Goal: Task Accomplishment & Management: Manage account settings

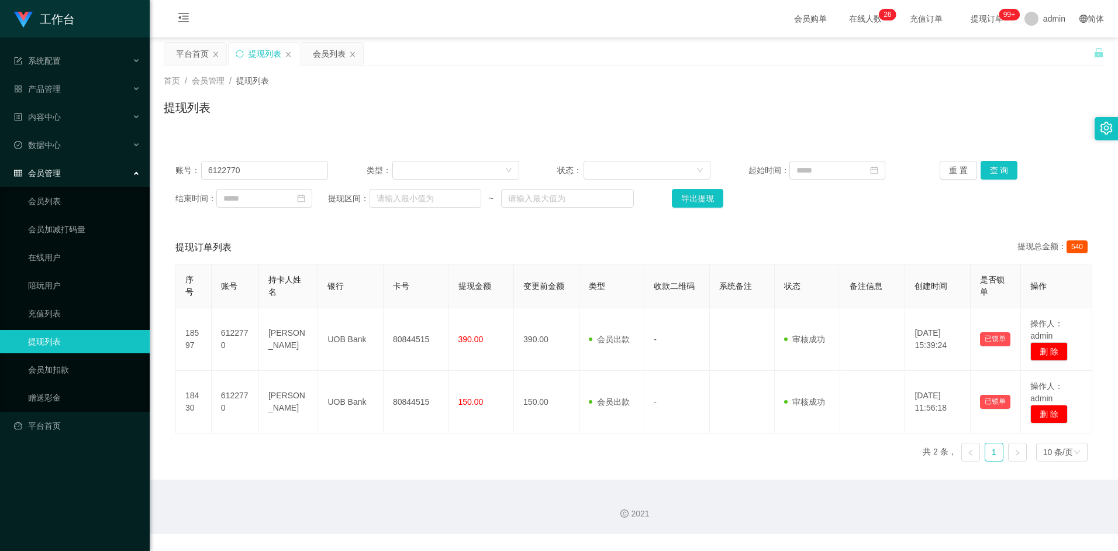
click at [251, 170] on input "6122770" at bounding box center [264, 170] width 127 height 19
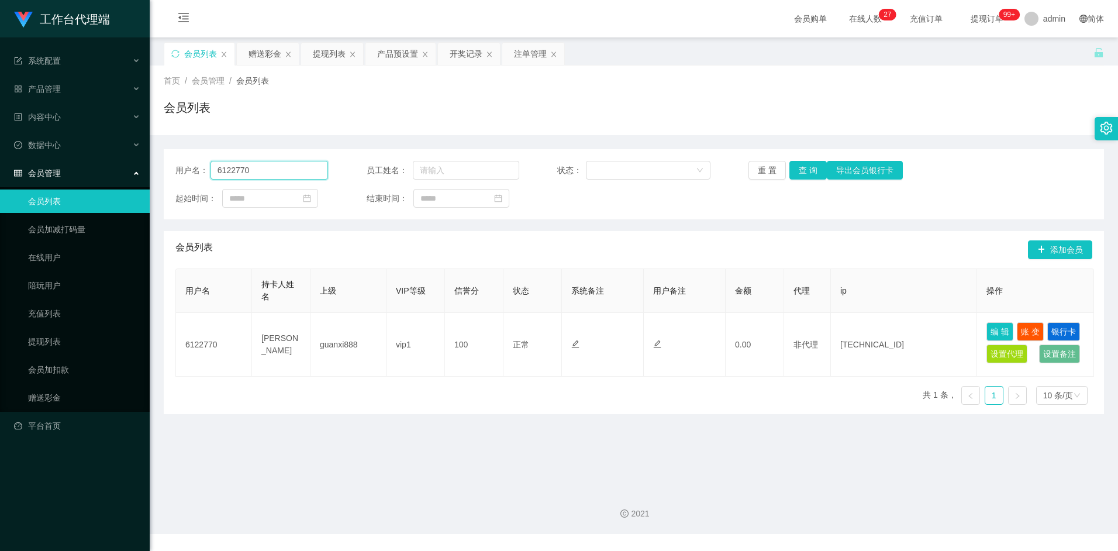
drag, startPoint x: 0, startPoint y: 0, endPoint x: 260, endPoint y: 173, distance: 312.5
click at [260, 173] on input "6122770" at bounding box center [269, 170] width 118 height 19
type input "xinxinn5566"
click at [813, 171] on button "查 询" at bounding box center [807, 170] width 37 height 19
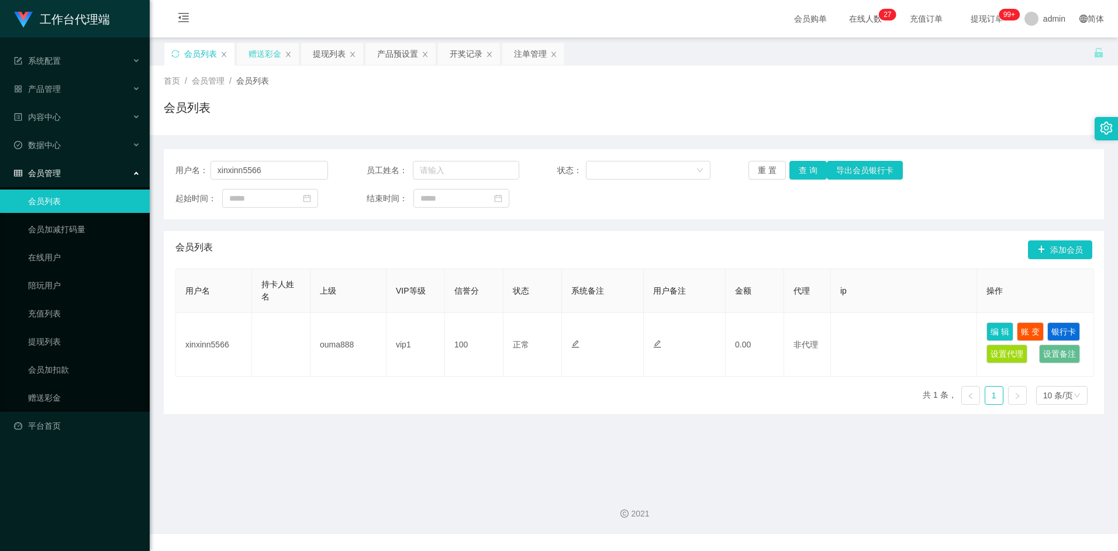
click at [270, 54] on div "赠送彩金" at bounding box center [264, 54] width 33 height 22
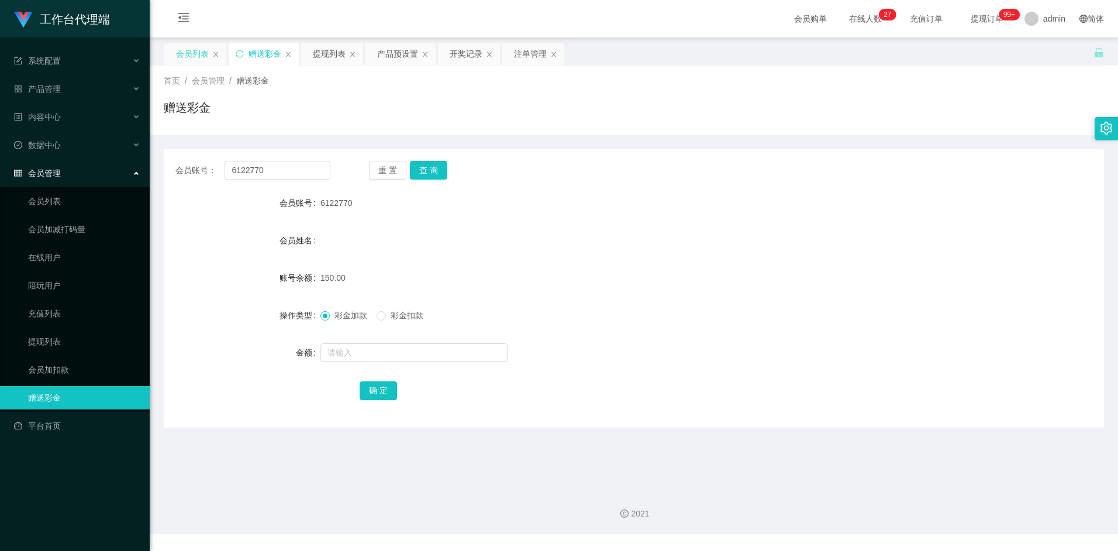
click at [191, 55] on div "会员列表" at bounding box center [192, 54] width 33 height 22
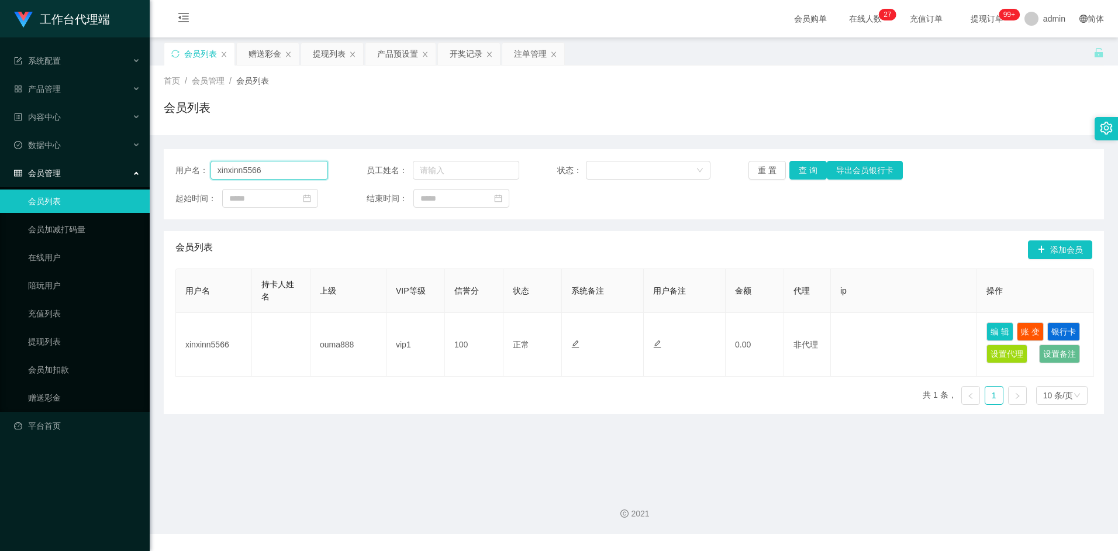
click at [284, 170] on input "xinxinn5566" at bounding box center [269, 170] width 118 height 19
click at [261, 49] on div "赠送彩金" at bounding box center [264, 54] width 33 height 22
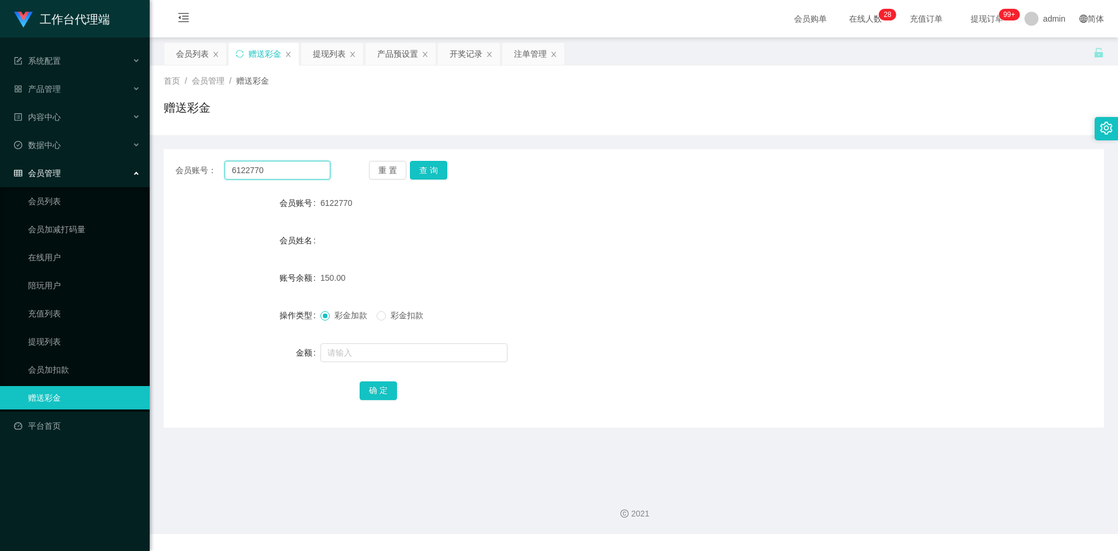
click at [294, 168] on input "6122770" at bounding box center [277, 170] width 105 height 19
click at [294, 167] on input "6122770" at bounding box center [277, 170] width 105 height 19
paste input "xinxinn5566"
type input "xinxinn5566"
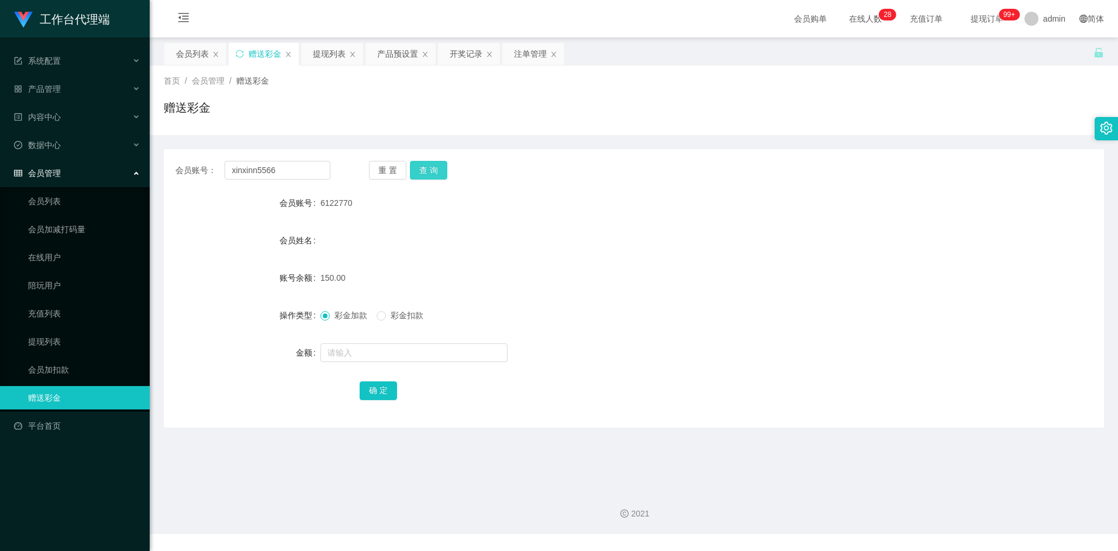
click at [427, 170] on button "查 询" at bounding box center [428, 170] width 37 height 19
click at [433, 173] on button "查 询" at bounding box center [428, 170] width 37 height 19
click at [358, 352] on input "text" at bounding box center [413, 352] width 187 height 19
type input "100"
click at [382, 393] on button "确 定" at bounding box center [378, 390] width 37 height 19
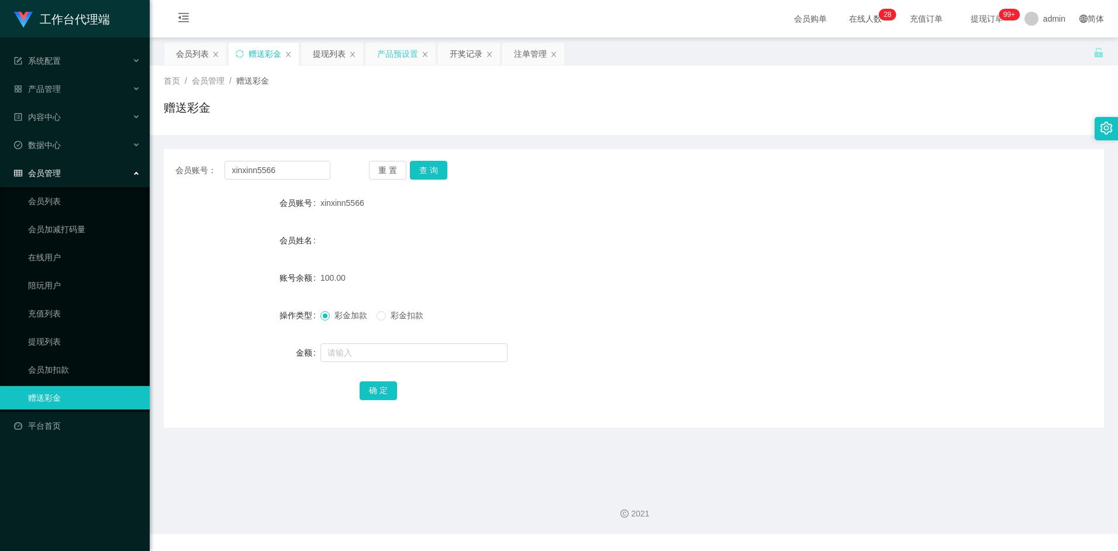
click at [396, 57] on div "产品预设置" at bounding box center [397, 54] width 41 height 22
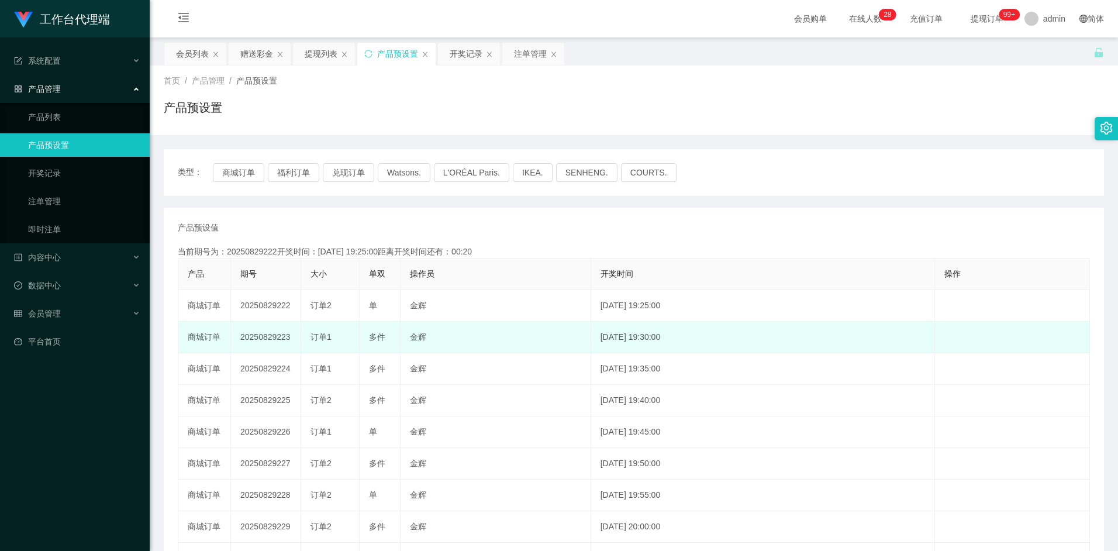
drag, startPoint x: 629, startPoint y: 337, endPoint x: 660, endPoint y: 336, distance: 31.6
click at [660, 336] on td "[DATE] 19:30:00" at bounding box center [763, 338] width 344 height 32
drag, startPoint x: 660, startPoint y: 336, endPoint x: 626, endPoint y: 336, distance: 34.5
click at [626, 336] on td "[DATE] 19:30:00" at bounding box center [763, 338] width 344 height 32
drag, startPoint x: 639, startPoint y: 336, endPoint x: 652, endPoint y: 337, distance: 12.9
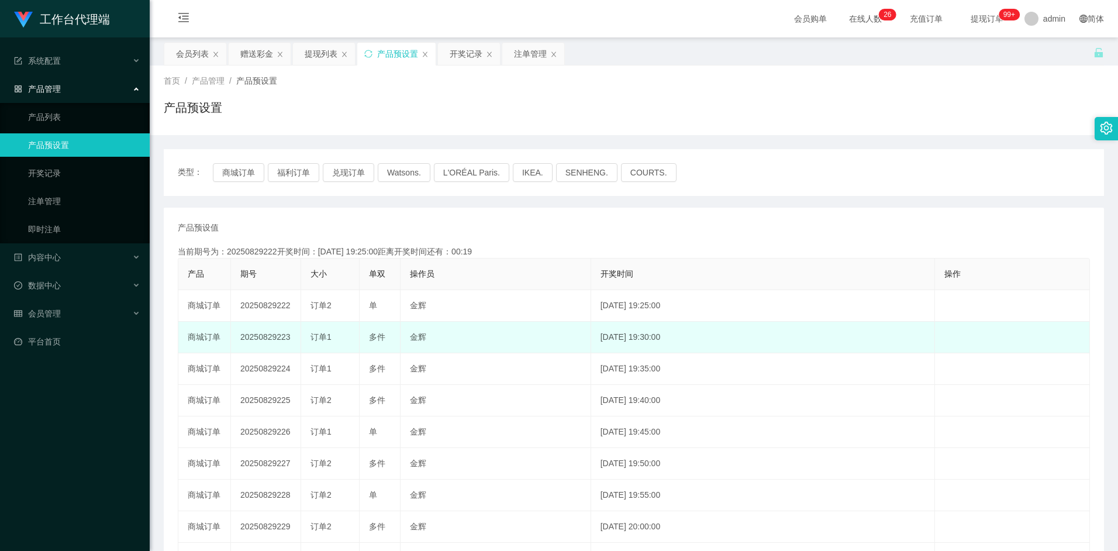
click at [652, 337] on td "2025-08-29 19:30:00" at bounding box center [763, 338] width 344 height 32
drag, startPoint x: 652, startPoint y: 337, endPoint x: 643, endPoint y: 337, distance: 8.8
click at [643, 337] on td "2025-08-29 19:30:00" at bounding box center [763, 338] width 344 height 32
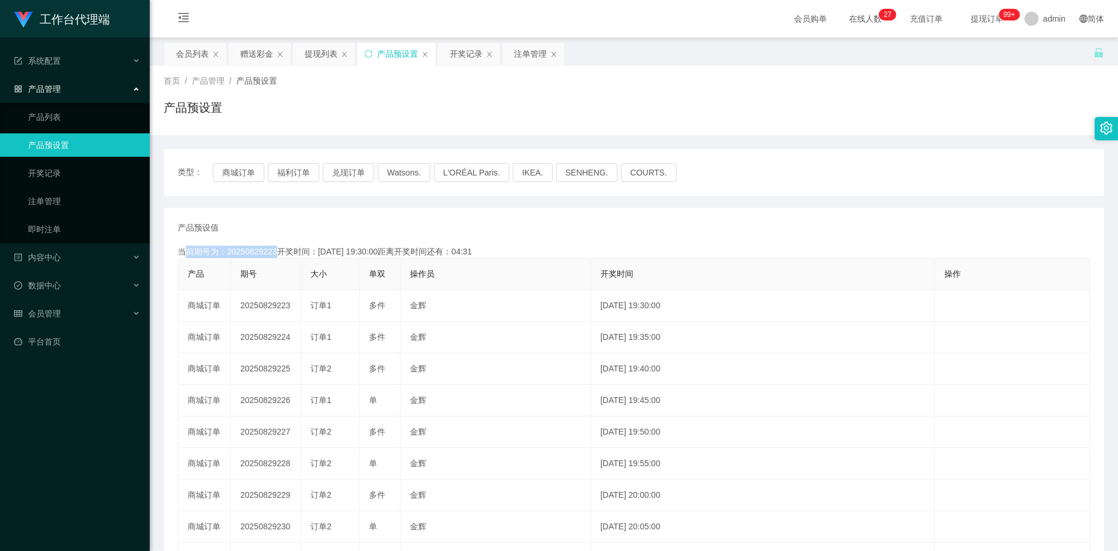
drag, startPoint x: 227, startPoint y: 249, endPoint x: 272, endPoint y: 249, distance: 44.4
click at [272, 249] on div "当前期号为：20250829223开奖时间：2025-08-29 19:30:00距离开奖时间还有：04:31" at bounding box center [634, 252] width 912 height 12
drag, startPoint x: 272, startPoint y: 249, endPoint x: 261, endPoint y: 256, distance: 13.1
click at [263, 256] on div "当前期号为：20250829223开奖时间：2025-08-29 19:30:00距离开奖时间还有：04:31" at bounding box center [634, 252] width 912 height 12
click at [257, 255] on div "当前期号为：20250829223开奖时间：2025-08-29 19:30:00距离开奖时间还有：04:30" at bounding box center [634, 252] width 912 height 12
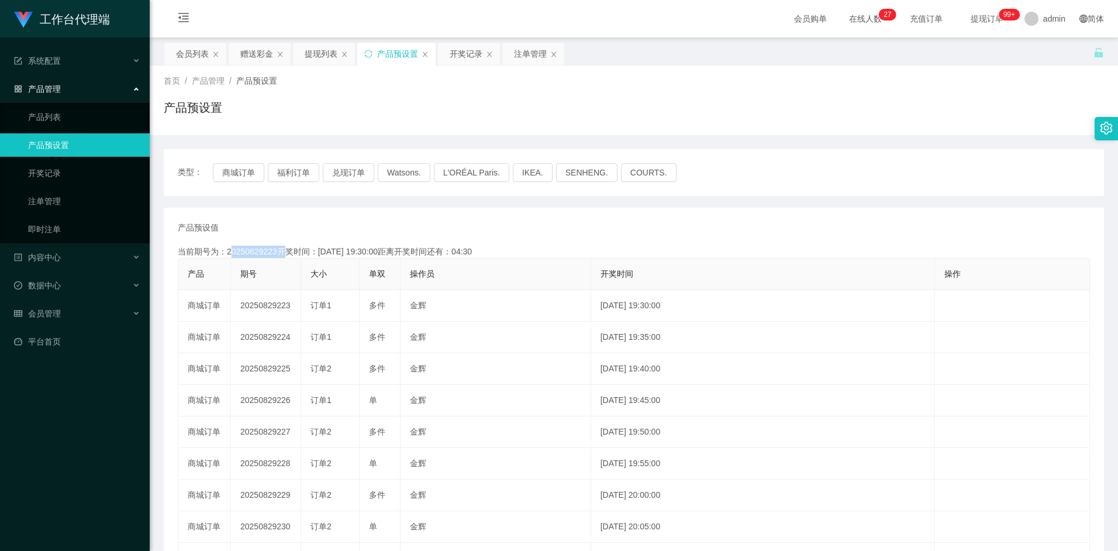
click at [256, 255] on div "当前期号为：20250829223开奖时间：2025-08-29 19:30:00距离开奖时间还有：04:30" at bounding box center [634, 252] width 912 height 12
click at [246, 249] on div "当前期号为：20250829223开奖时间：2025-08-29 19:30:00距离开奖时间还有：04:28" at bounding box center [634, 252] width 912 height 12
copy div "20250829223"
click at [264, 252] on div "当前期号为：20250829223开奖时间：2025-08-29 19:30:00距离开奖时间还有：04:02" at bounding box center [634, 252] width 912 height 12
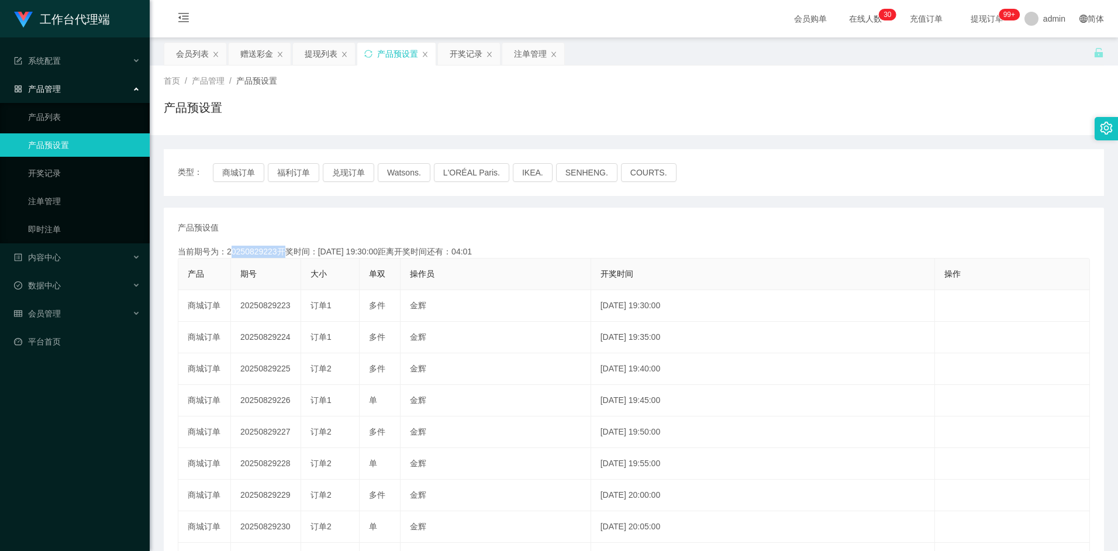
click at [264, 252] on div "当前期号为：20250829223开奖时间：2025-08-29 19:30:00距离开奖时间还有：04:01" at bounding box center [634, 252] width 912 height 12
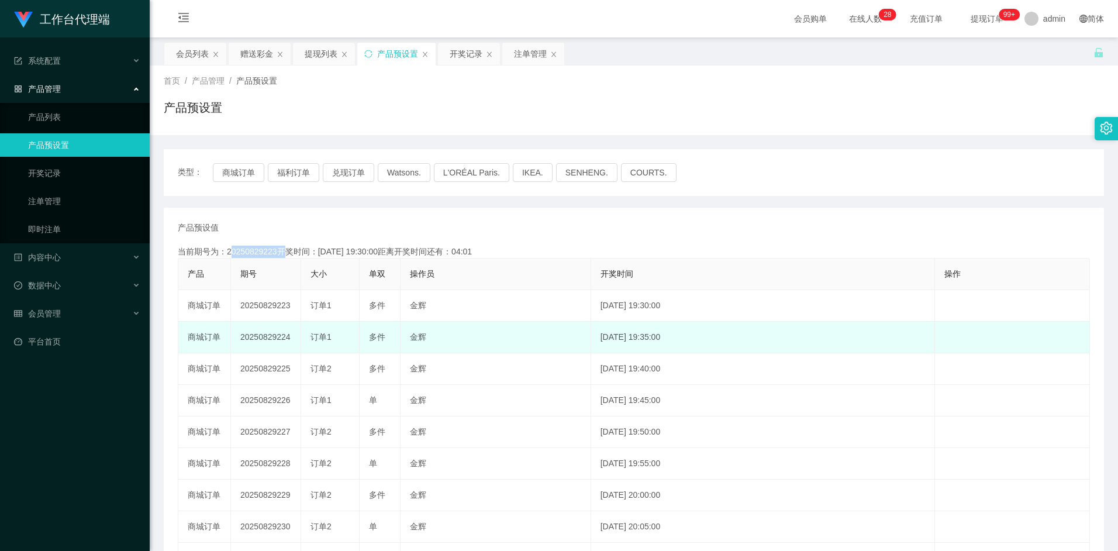
copy div "20250829223"
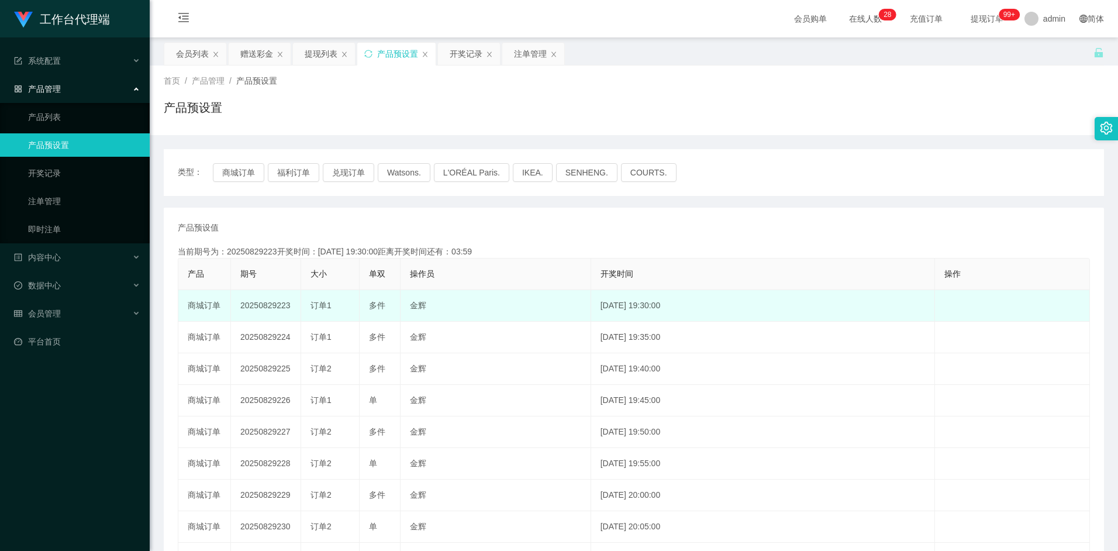
click at [266, 307] on td "20250829223" at bounding box center [266, 306] width 70 height 32
copy td "20250829223"
click at [285, 308] on td "20250829223" at bounding box center [266, 306] width 70 height 32
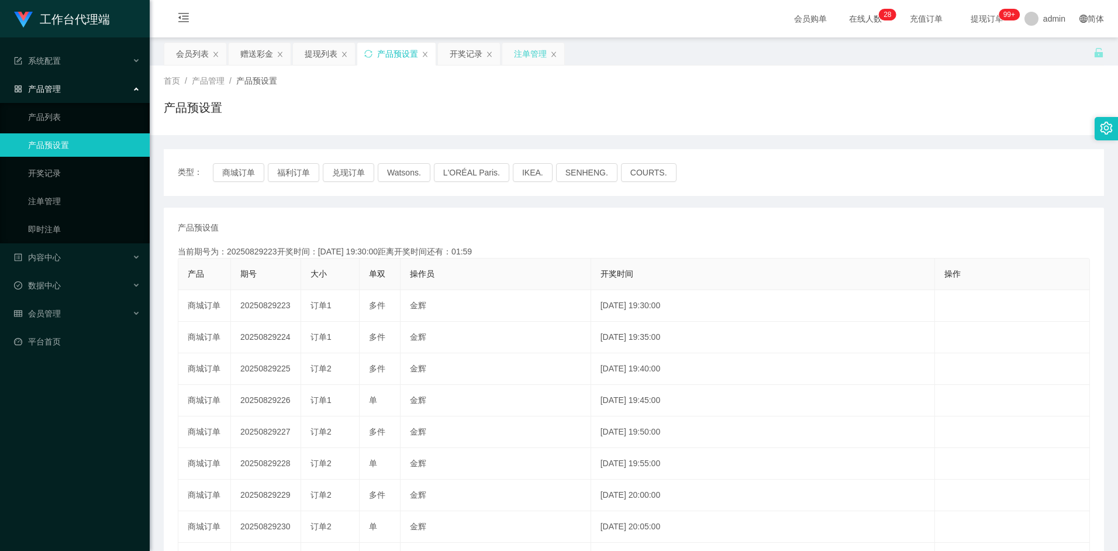
click at [516, 52] on div "注单管理" at bounding box center [530, 54] width 33 height 22
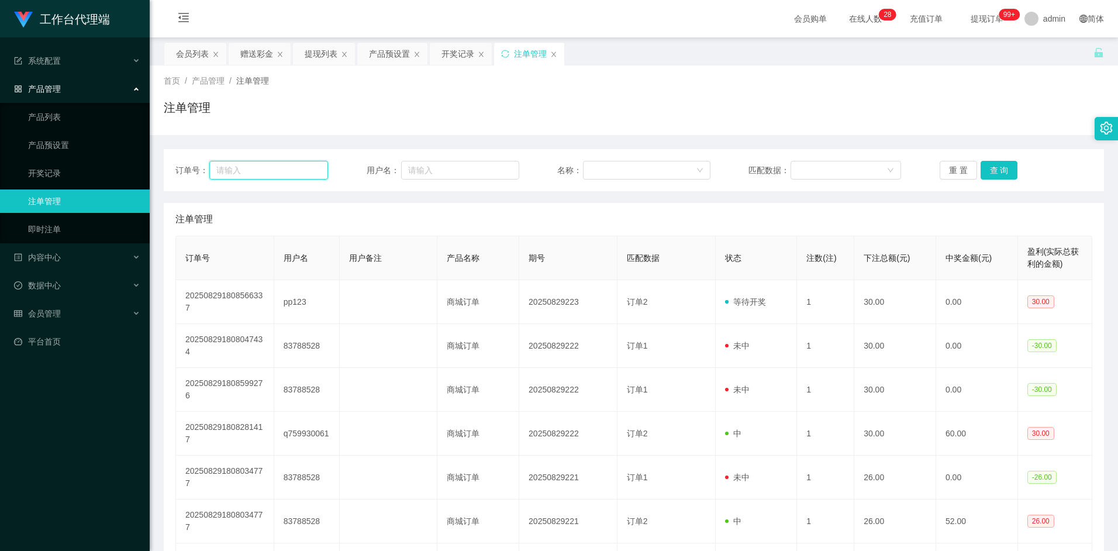
click at [274, 171] on input "text" at bounding box center [268, 170] width 119 height 19
click at [259, 171] on input "text" at bounding box center [268, 170] width 119 height 19
click at [298, 170] on input "text" at bounding box center [268, 170] width 119 height 19
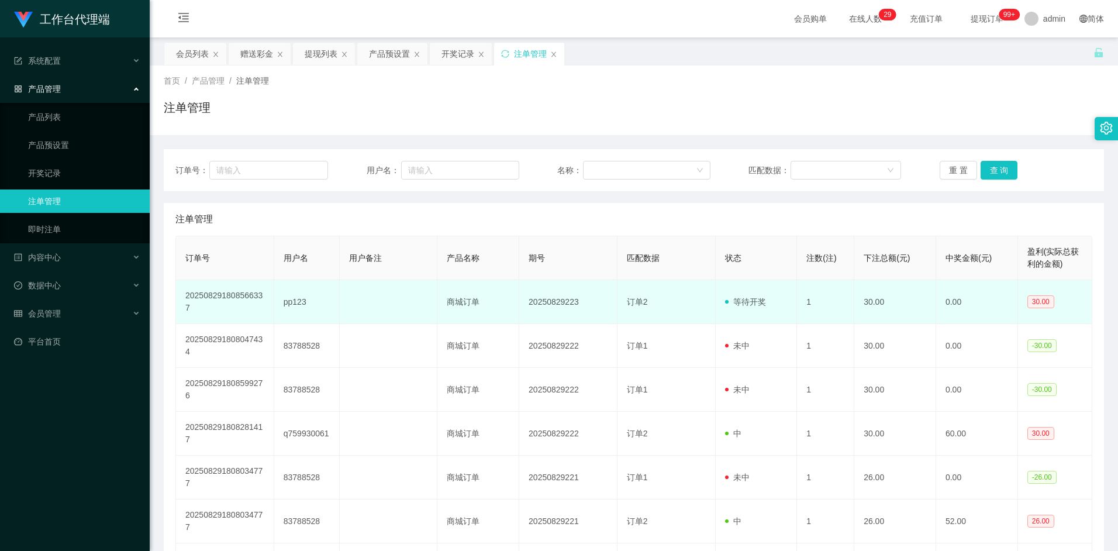
click at [250, 295] on td "202508291808566337" at bounding box center [225, 302] width 98 height 44
click at [560, 305] on td "20250829223" at bounding box center [568, 302] width 98 height 44
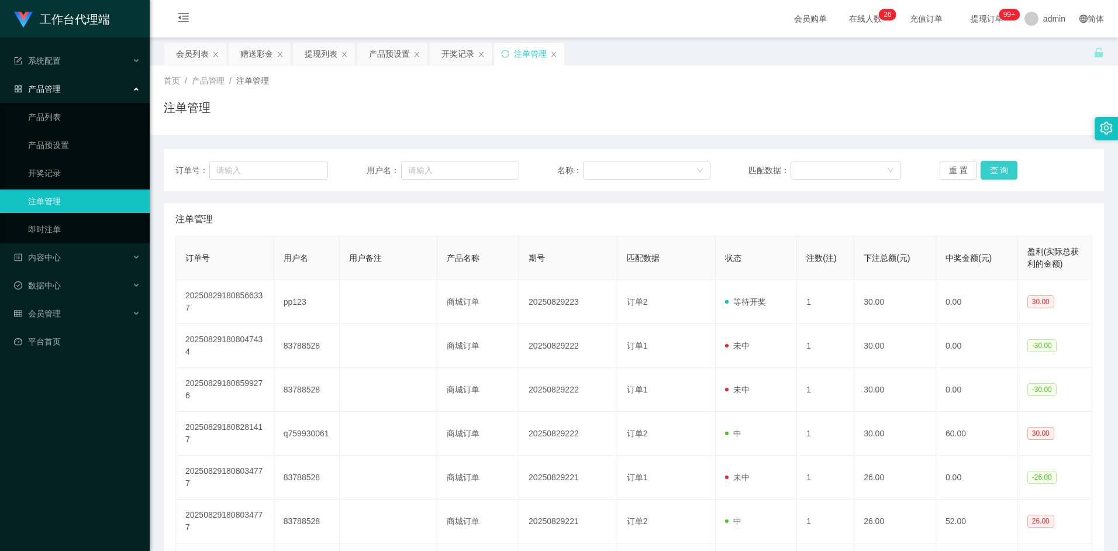
click at [1007, 168] on button "查 询" at bounding box center [998, 170] width 37 height 19
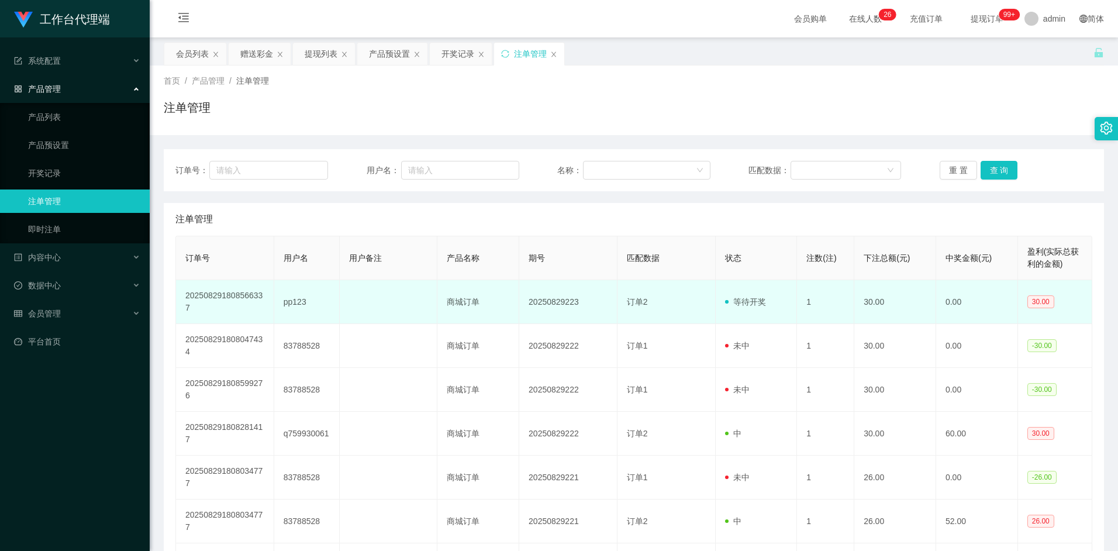
click at [547, 303] on td "20250829223" at bounding box center [568, 302] width 98 height 44
click at [578, 303] on td "20250829223" at bounding box center [568, 302] width 98 height 44
drag, startPoint x: 567, startPoint y: 303, endPoint x: 528, endPoint y: 304, distance: 38.6
click at [528, 304] on td "20250829223" at bounding box center [568, 302] width 98 height 44
drag, startPoint x: 528, startPoint y: 304, endPoint x: 569, endPoint y: 308, distance: 41.1
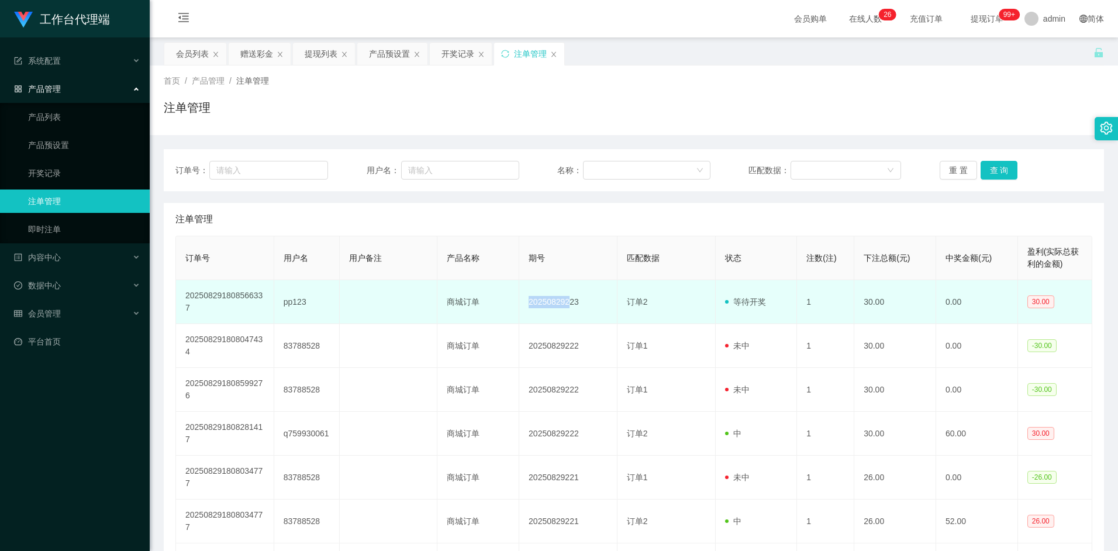
click at [569, 308] on td "20250829223" at bounding box center [568, 302] width 98 height 44
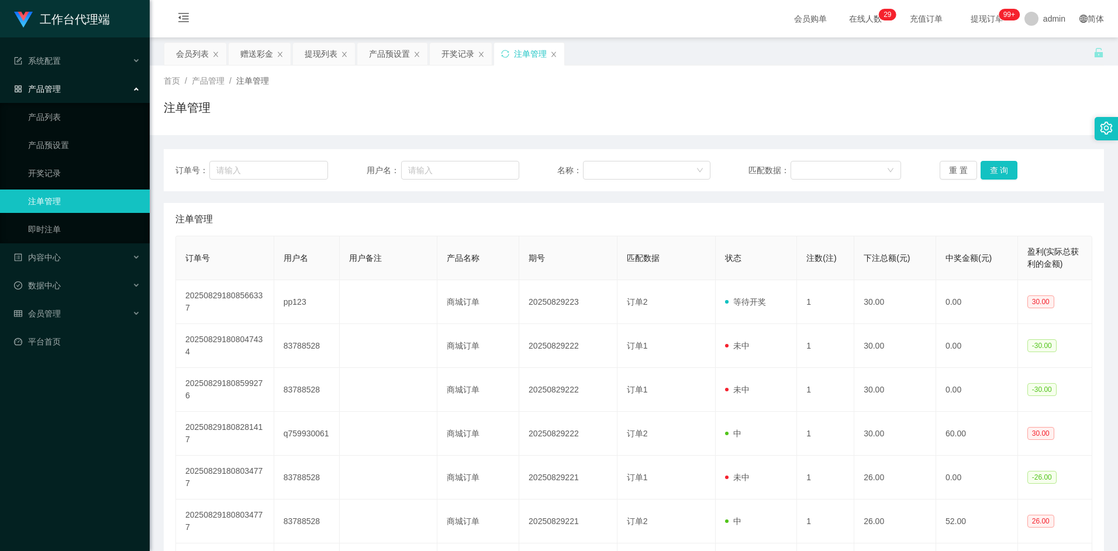
click at [557, 103] on div "注单管理" at bounding box center [634, 112] width 940 height 27
click at [385, 54] on div "产品预设置" at bounding box center [389, 54] width 41 height 22
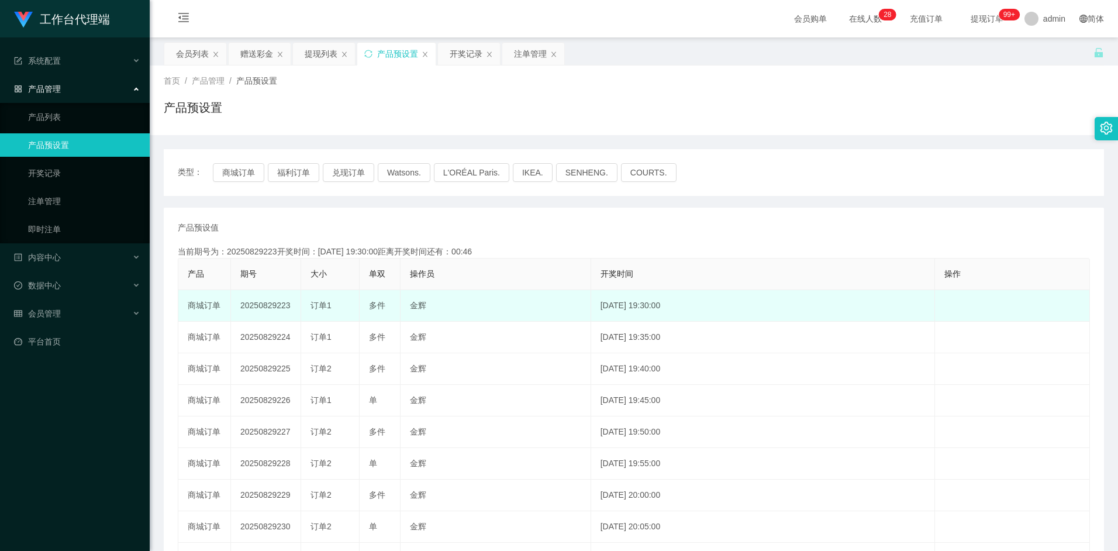
drag, startPoint x: 313, startPoint y: 305, endPoint x: 340, endPoint y: 301, distance: 27.9
click at [340, 301] on div "订单1" at bounding box center [329, 305] width 39 height 12
drag, startPoint x: 340, startPoint y: 301, endPoint x: 327, endPoint y: 301, distance: 13.4
click at [327, 301] on span "订单1" at bounding box center [320, 305] width 21 height 9
click at [384, 306] on span "多件" at bounding box center [377, 305] width 16 height 9
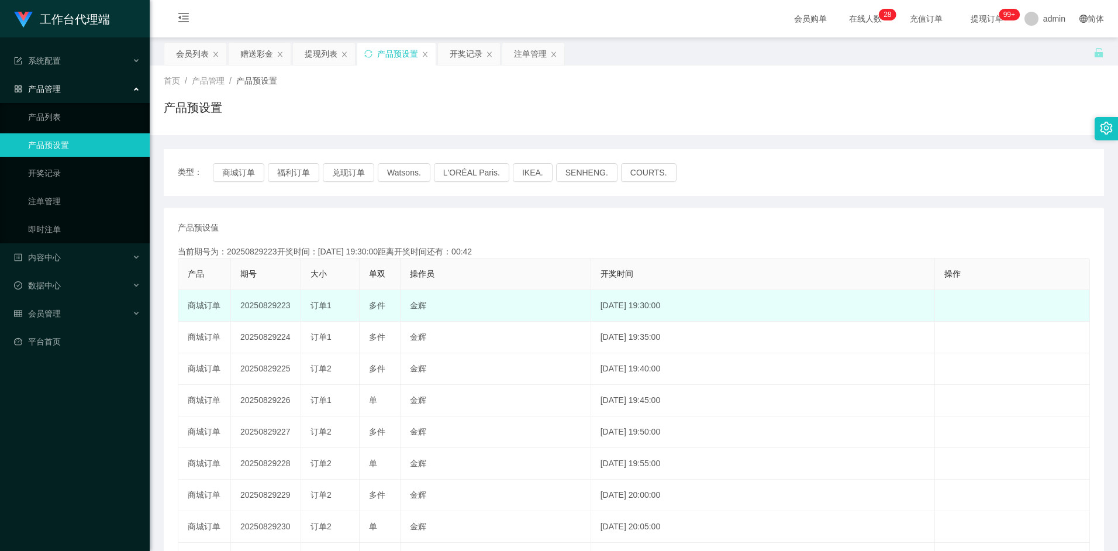
click at [420, 303] on td "金辉" at bounding box center [495, 306] width 191 height 32
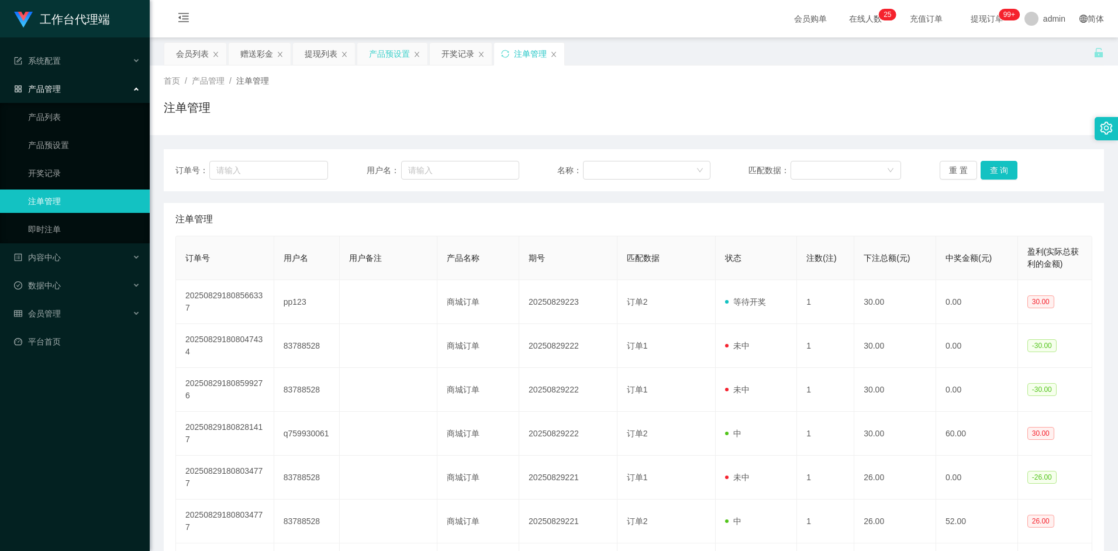
click at [391, 58] on div "产品预设置" at bounding box center [389, 54] width 41 height 22
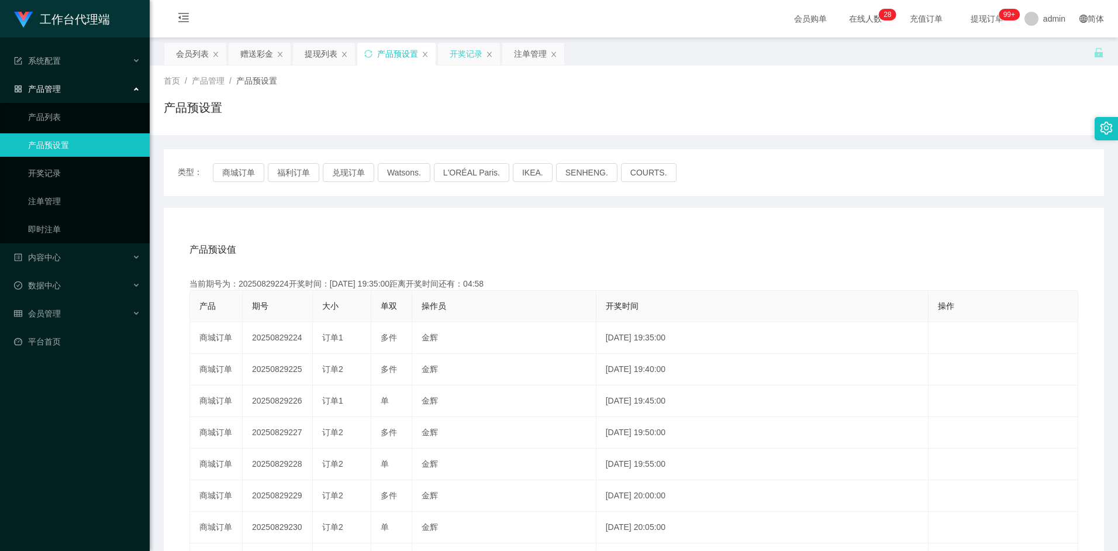
click at [471, 52] on div "开奖记录" at bounding box center [466, 54] width 33 height 22
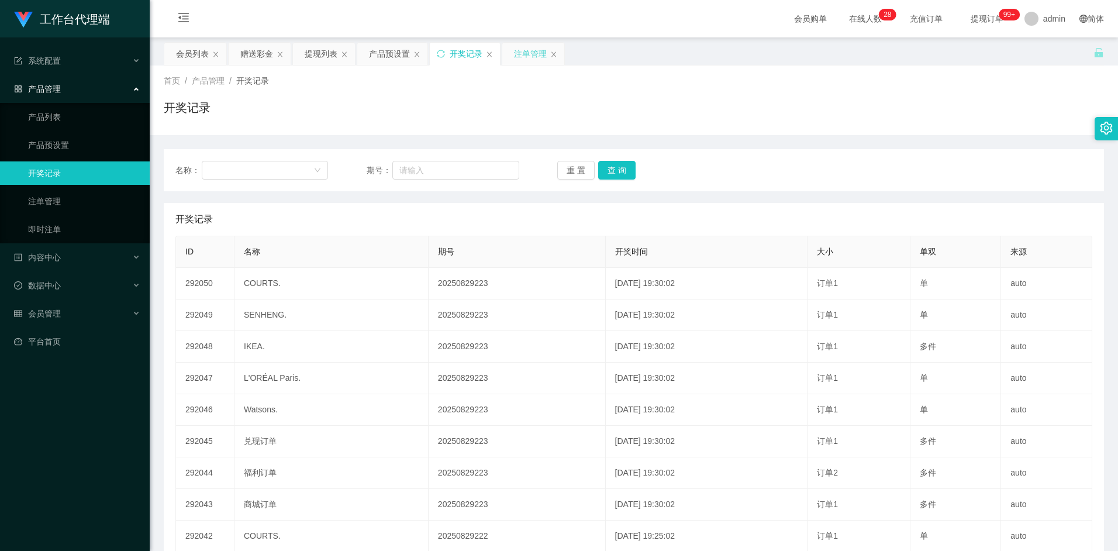
click at [526, 51] on div "注单管理" at bounding box center [530, 54] width 33 height 22
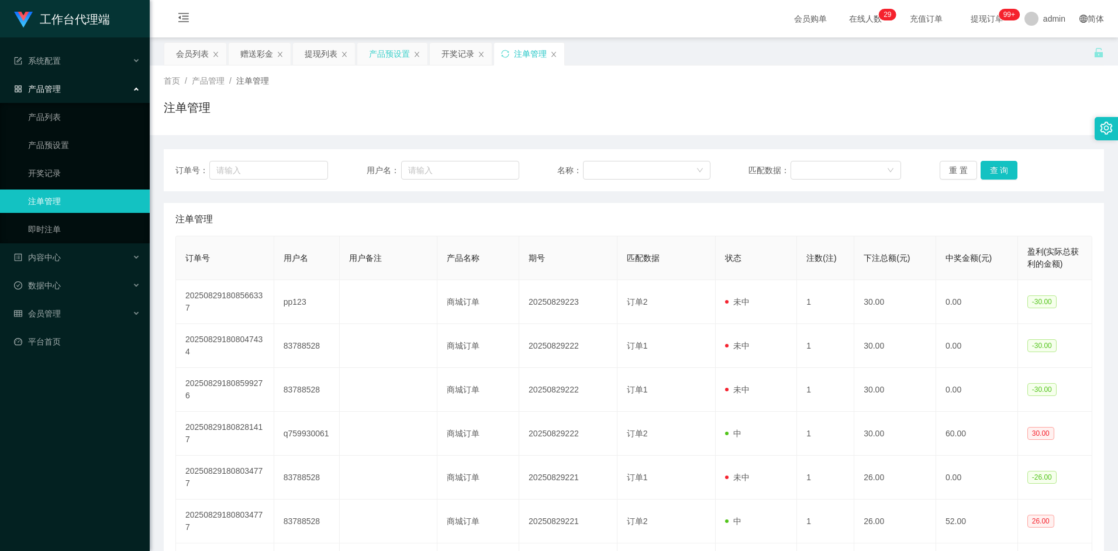
click at [399, 57] on div "产品预设置" at bounding box center [389, 54] width 41 height 22
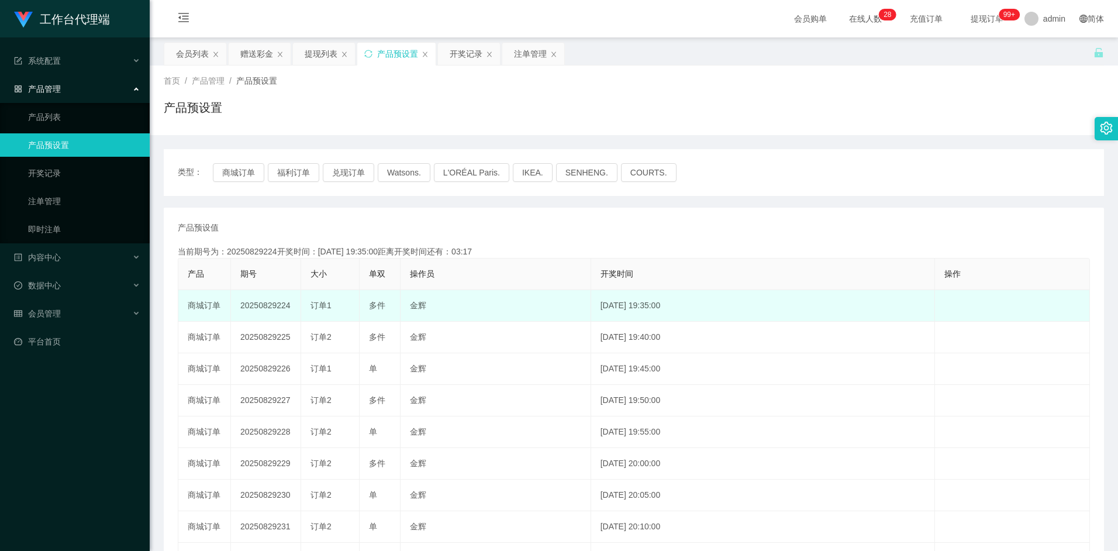
click at [260, 308] on td "20250829224" at bounding box center [266, 306] width 70 height 32
copy td "20250829224"
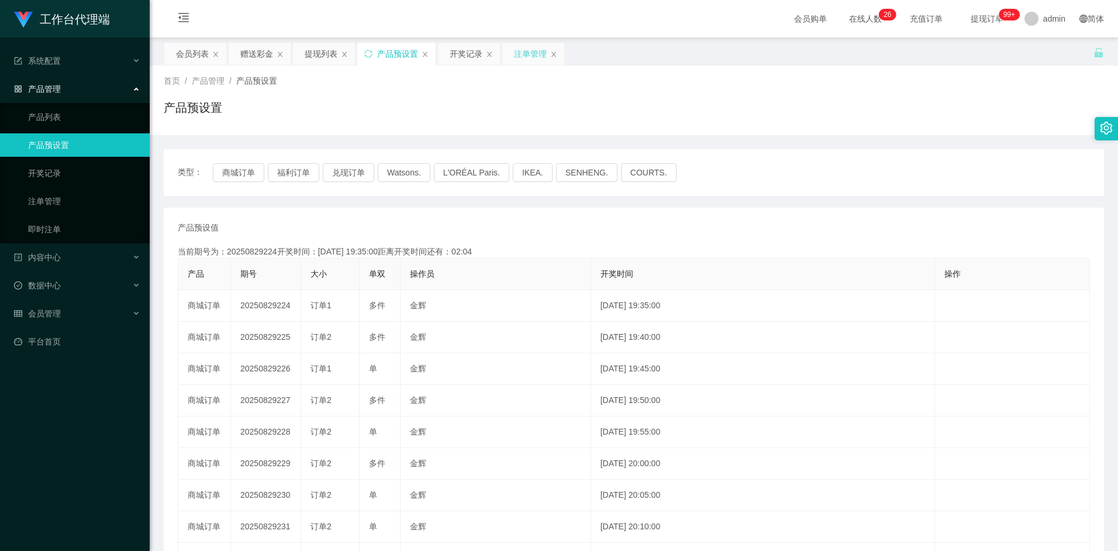
click at [520, 55] on div "注单管理" at bounding box center [530, 54] width 33 height 22
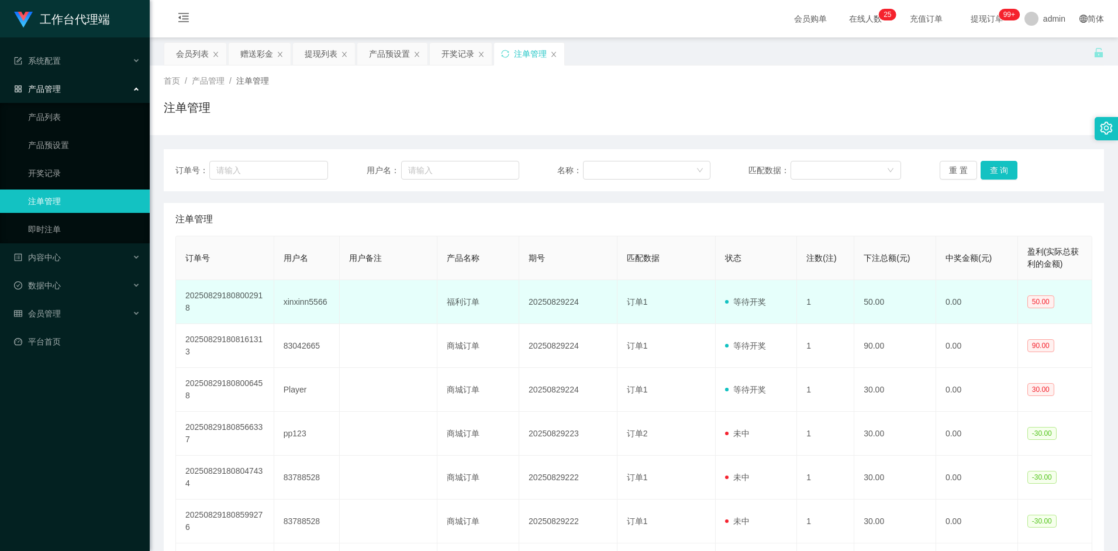
click at [296, 305] on td "xinxinn5566" at bounding box center [306, 302] width 65 height 44
copy td "xinxinn5566"
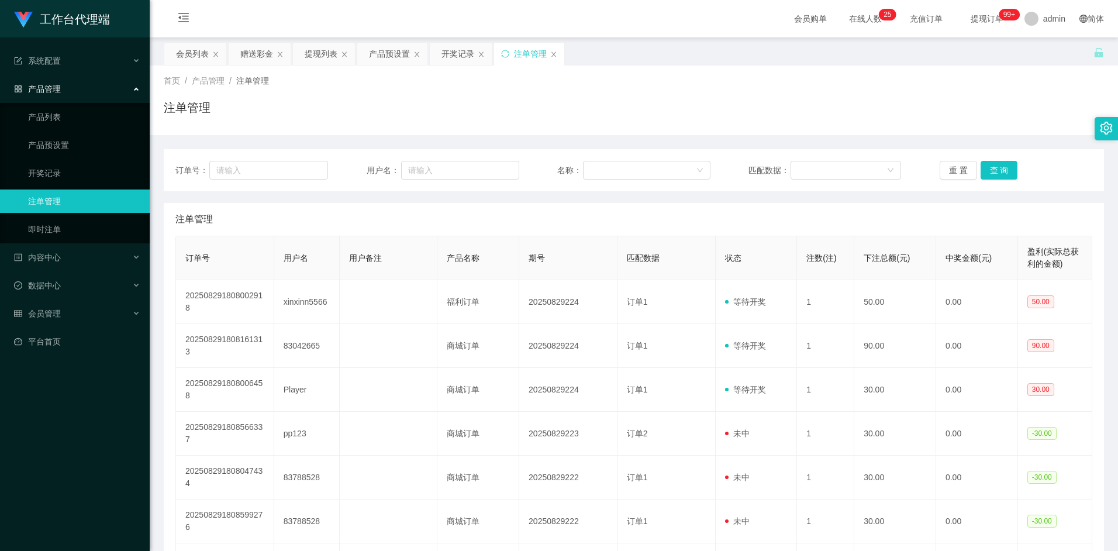
click at [537, 216] on div "注单管理" at bounding box center [633, 219] width 917 height 33
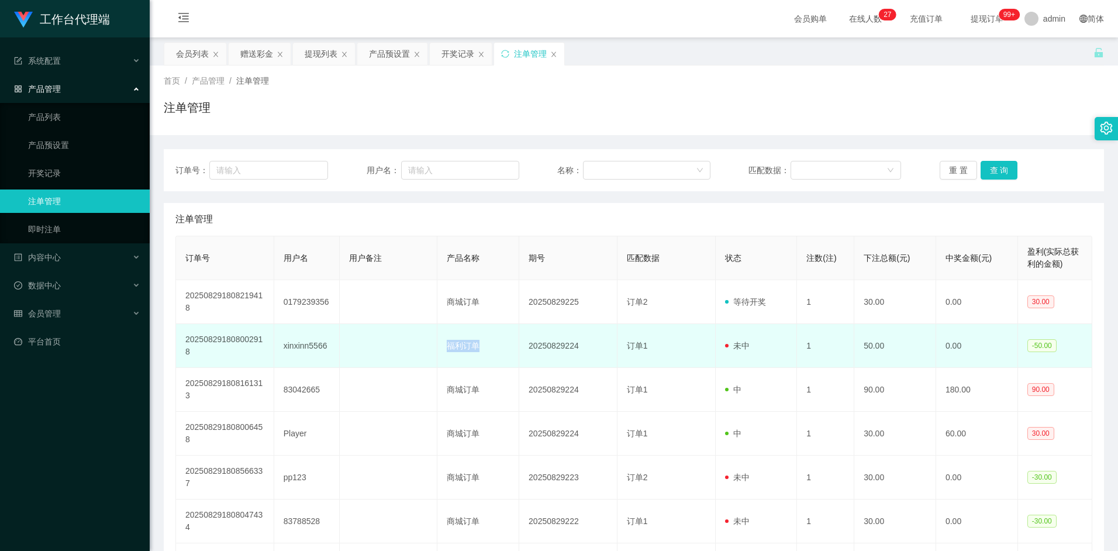
drag, startPoint x: 446, startPoint y: 344, endPoint x: 489, endPoint y: 344, distance: 42.7
click at [489, 344] on td "福利订单" at bounding box center [478, 346] width 82 height 44
drag, startPoint x: 489, startPoint y: 344, endPoint x: 474, endPoint y: 345, distance: 15.2
click at [474, 345] on td "福利订单" at bounding box center [478, 346] width 82 height 44
drag, startPoint x: 448, startPoint y: 345, endPoint x: 481, endPoint y: 345, distance: 32.7
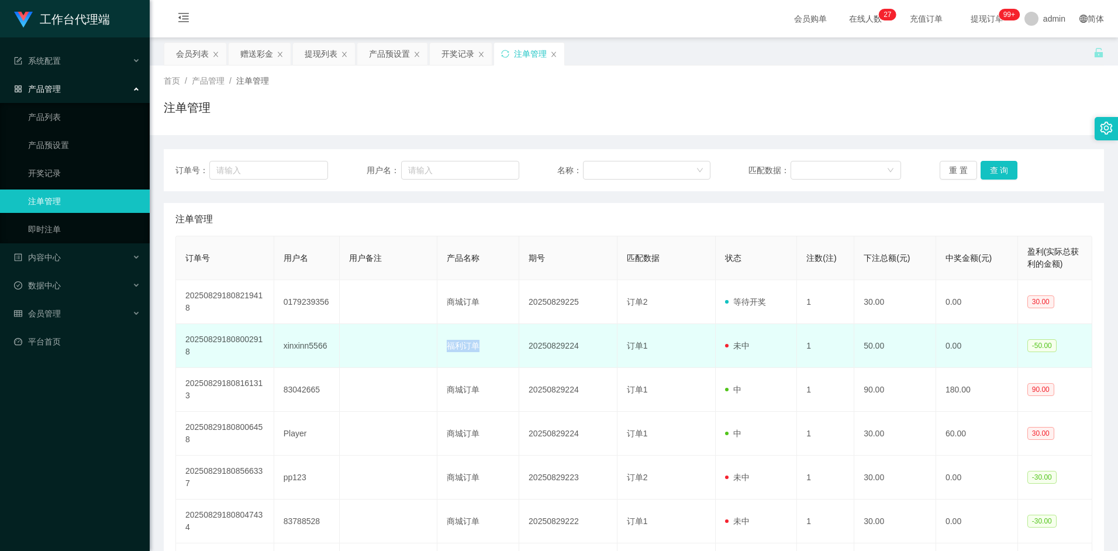
click at [481, 345] on td "福利订单" at bounding box center [478, 346] width 82 height 44
drag, startPoint x: 481, startPoint y: 345, endPoint x: 468, endPoint y: 345, distance: 13.4
click at [468, 345] on td "福利订单" at bounding box center [478, 346] width 82 height 44
drag, startPoint x: 448, startPoint y: 347, endPoint x: 481, endPoint y: 347, distance: 32.7
click at [481, 347] on td "福利订单" at bounding box center [478, 346] width 82 height 44
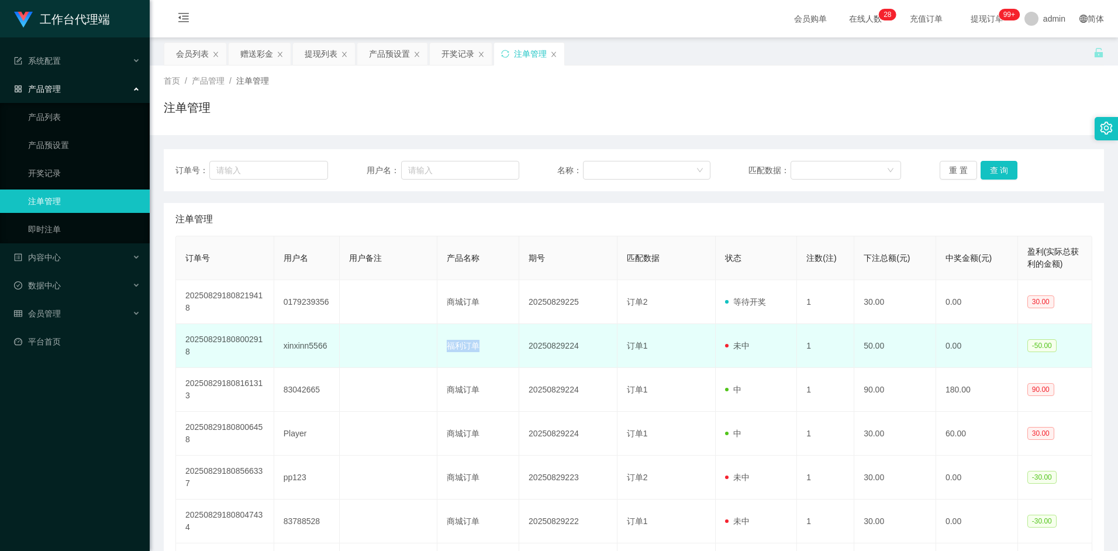
drag, startPoint x: 481, startPoint y: 347, endPoint x: 458, endPoint y: 347, distance: 22.8
click at [458, 347] on td "福利订单" at bounding box center [478, 346] width 82 height 44
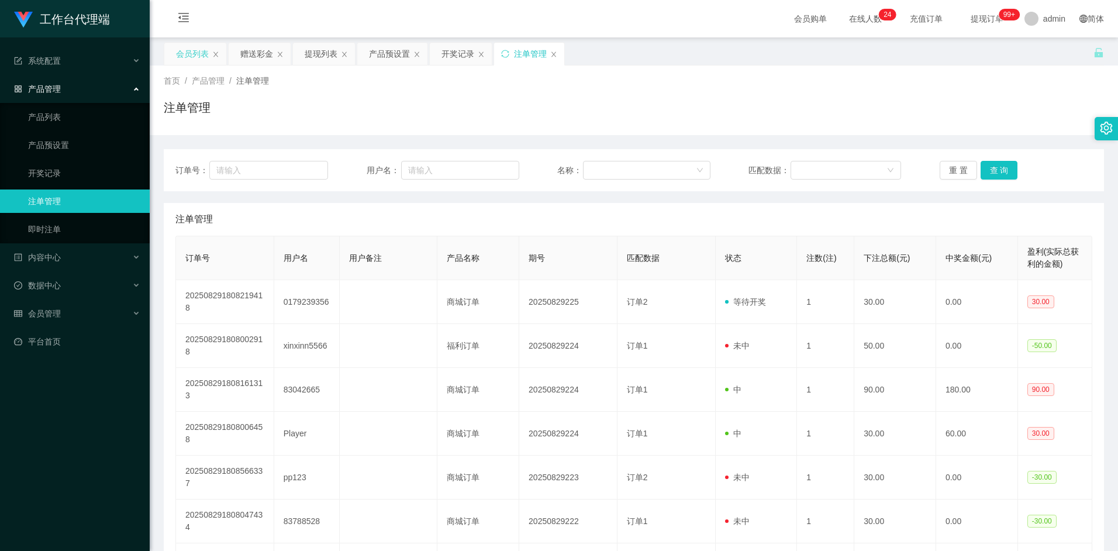
click at [192, 55] on div "会员列表" at bounding box center [192, 54] width 33 height 22
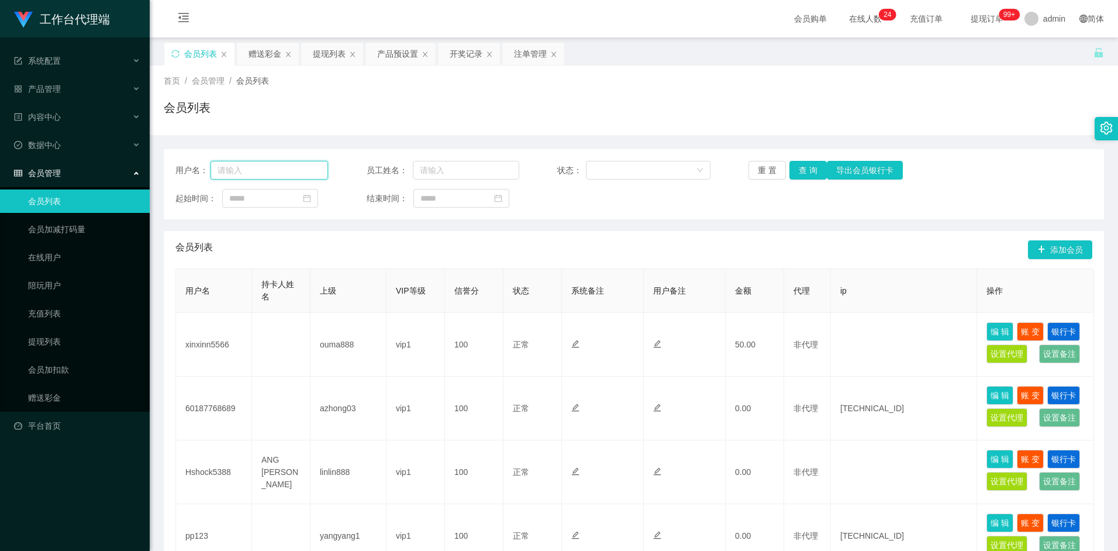
click at [254, 171] on input "text" at bounding box center [269, 170] width 118 height 19
paste input "xinxinn5566"
type input "xinxinn5566"
click at [807, 170] on button "查 询" at bounding box center [807, 170] width 37 height 19
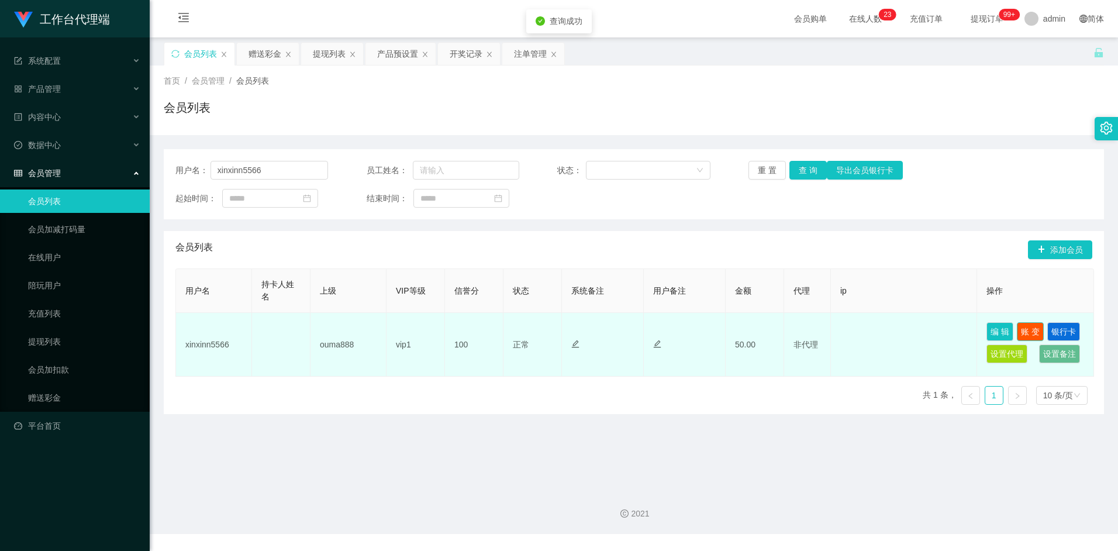
click at [1031, 328] on button "账 变" at bounding box center [1030, 331] width 27 height 19
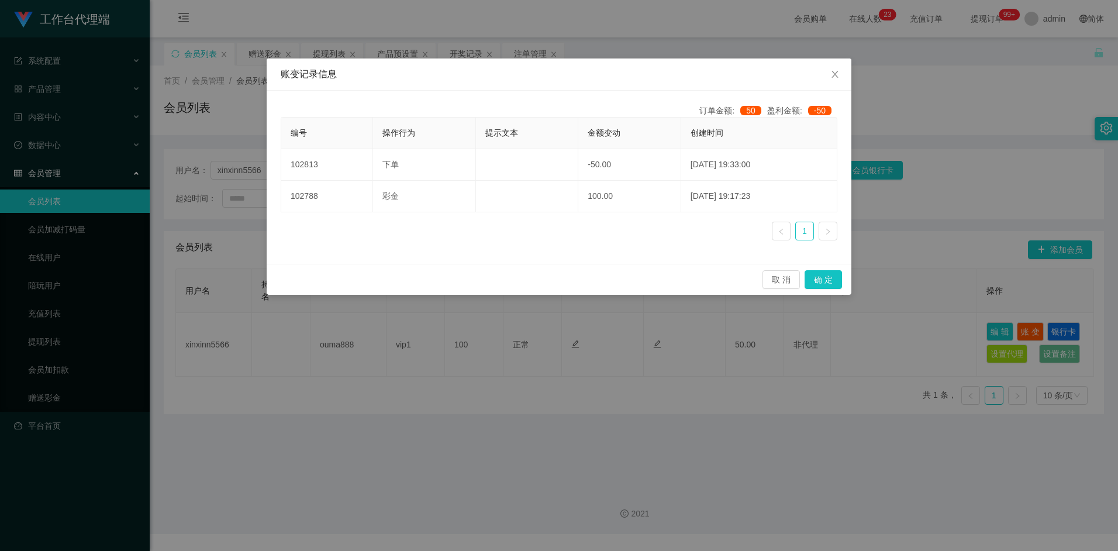
click at [575, 232] on div "编号 操作行为 提示文本 金额变动 创建时间 102813 下单 -50.00 2025-08-29 19:33:00 102788 彩金 100.00 20…" at bounding box center [559, 183] width 557 height 133
click at [785, 277] on button "取 消" at bounding box center [780, 279] width 37 height 19
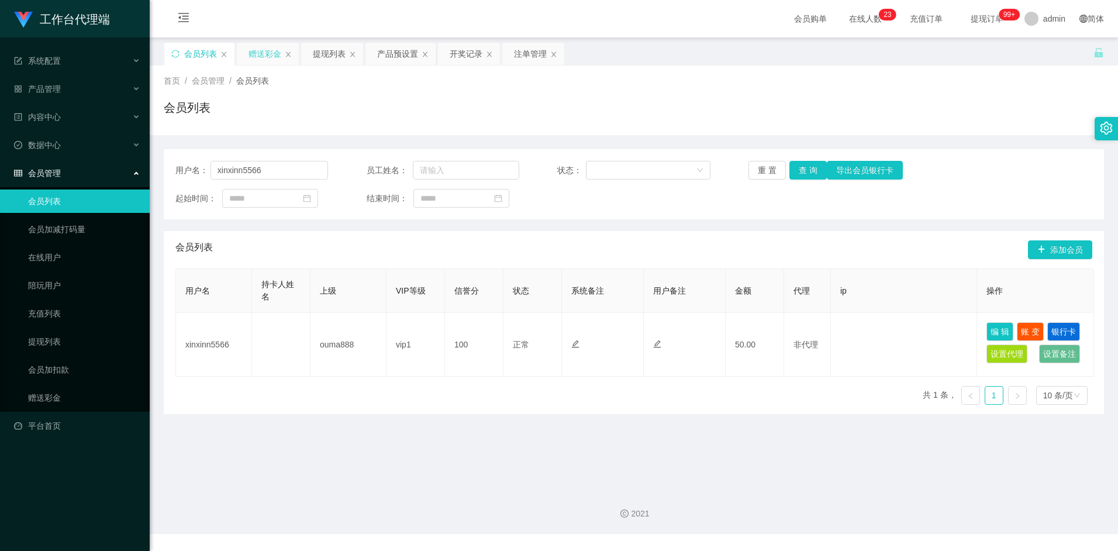
click at [265, 52] on div "赠送彩金" at bounding box center [264, 54] width 33 height 22
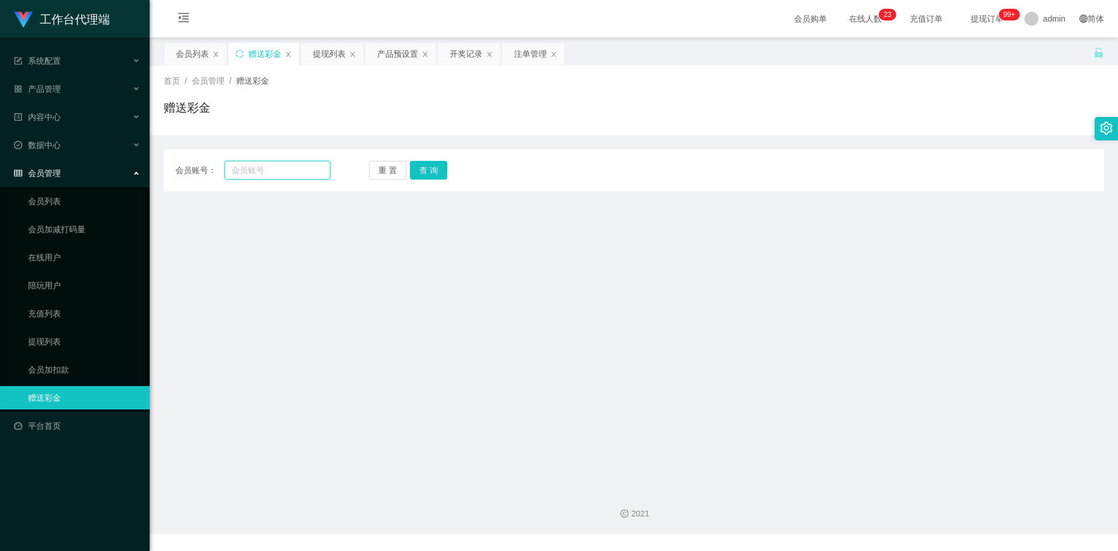
click at [255, 174] on input "text" at bounding box center [277, 170] width 105 height 19
paste input "xinxinn5566"
type input "xinxinn5566"
click at [430, 170] on button "查 询" at bounding box center [428, 170] width 37 height 19
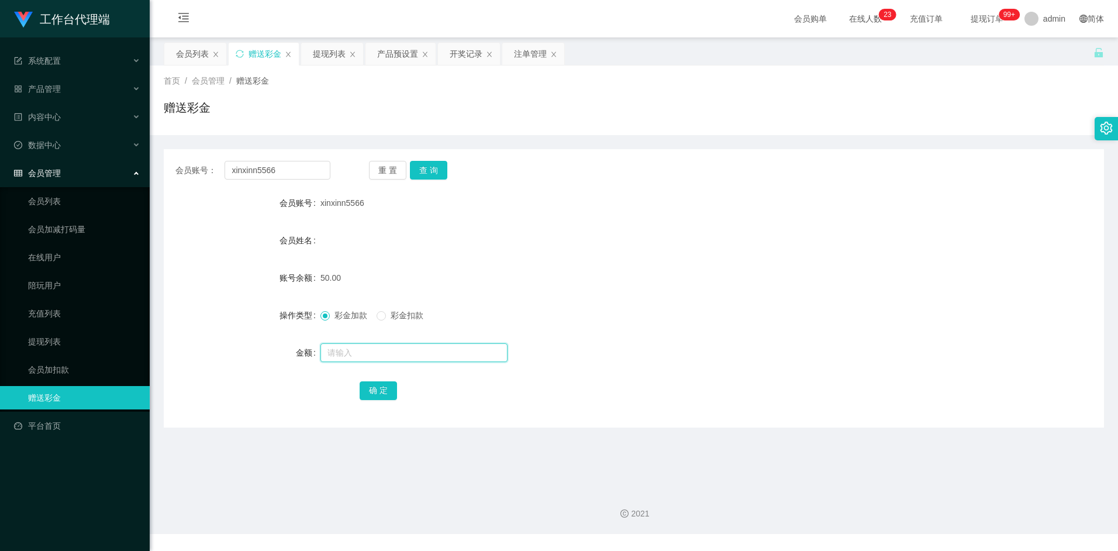
click at [364, 348] on input "text" at bounding box center [413, 352] width 187 height 19
type input "4"
type input "100"
click at [384, 388] on button "确 定" at bounding box center [378, 390] width 37 height 19
click at [544, 184] on div "会员账号： xinxinn5566 重 置 查 询 会员账号 xinxinn5566 会员姓名 账号余额 150.00 操作类型 彩金加款 彩金扣款 金额 确…" at bounding box center [634, 288] width 940 height 278
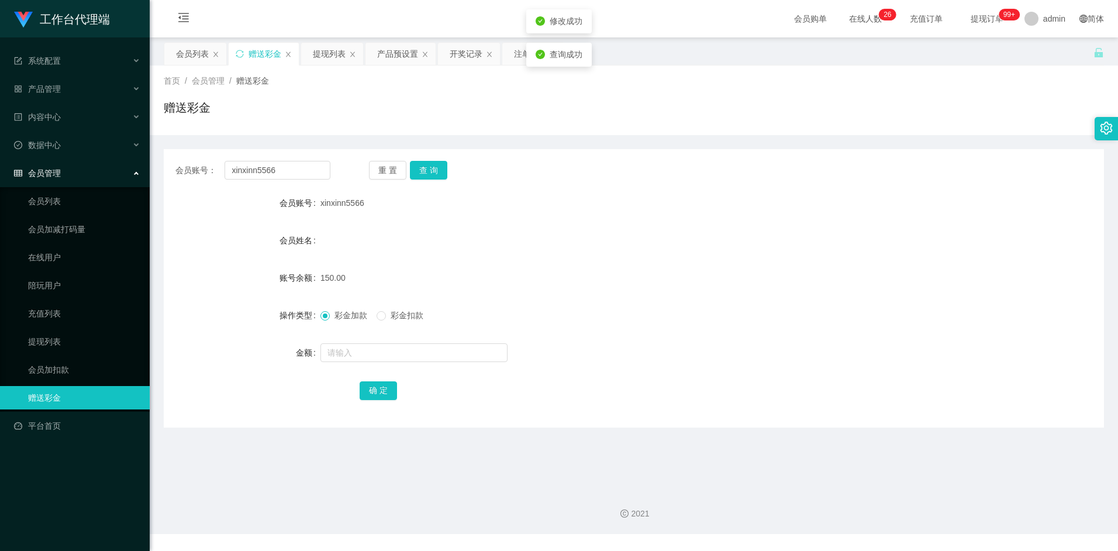
click at [568, 178] on div "会员账号： xinxinn5566 重 置 查 询" at bounding box center [634, 170] width 940 height 19
click at [592, 174] on div "会员账号： xinxinn5566 重 置 查 询" at bounding box center [634, 170] width 940 height 19
click at [635, 196] on div "xinxinn5566" at bounding box center [594, 202] width 548 height 23
click at [616, 150] on div "会员账号： xinxinn5566 重 置 查 询 会员账号 xinxinn5566 会员姓名 账号余额 150.00 操作类型 彩金加款 彩金扣款 金额 确…" at bounding box center [634, 288] width 940 height 278
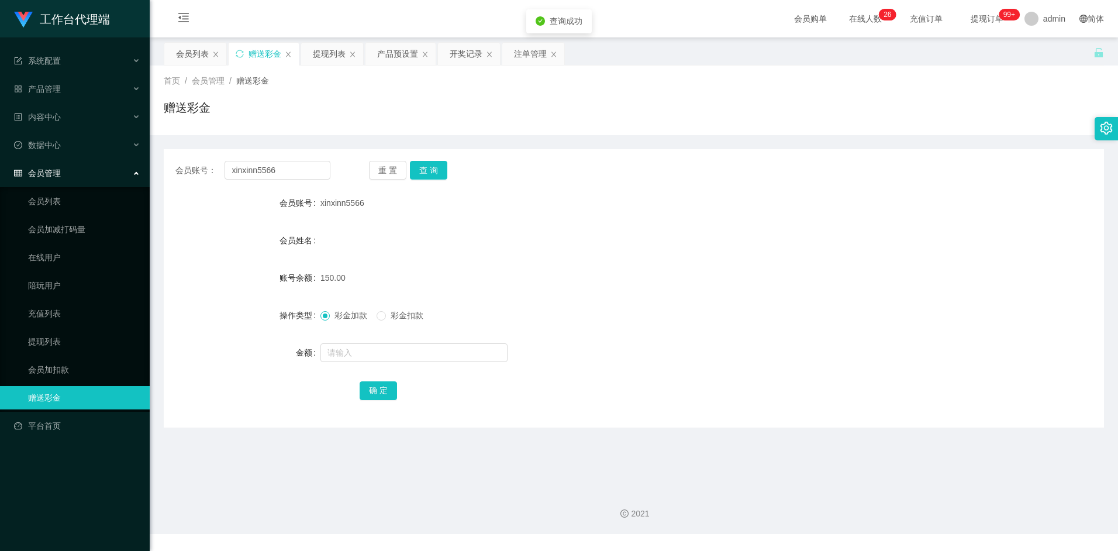
click at [610, 178] on div "会员账号： xinxinn5566 重 置 查 询" at bounding box center [634, 170] width 940 height 19
click at [585, 121] on div "赠送彩金" at bounding box center [634, 112] width 940 height 27
click at [584, 122] on div "赠送彩金" at bounding box center [634, 112] width 940 height 27
click at [192, 53] on div "会员列表" at bounding box center [192, 54] width 33 height 22
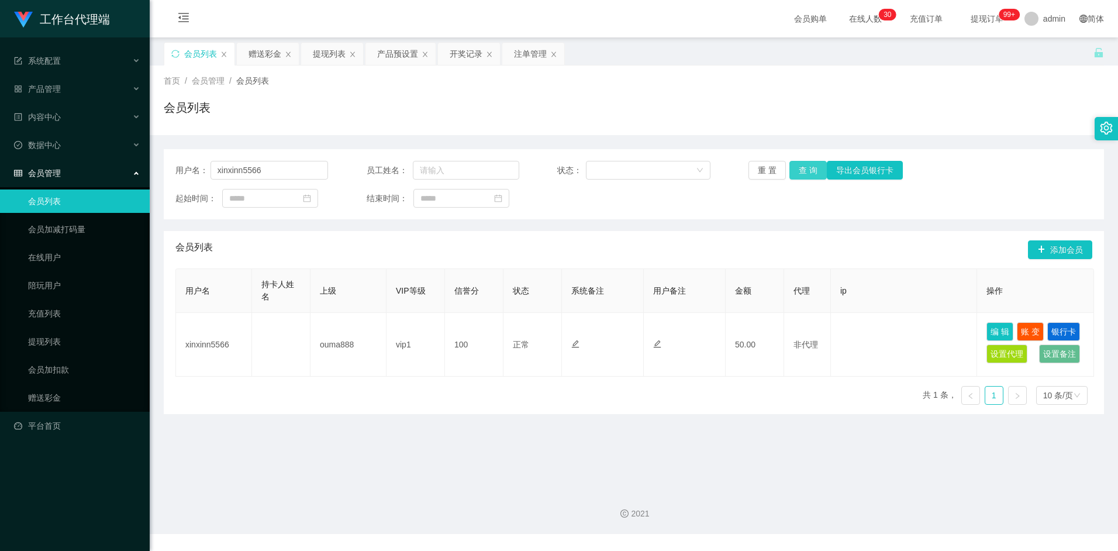
click at [803, 177] on button "查 询" at bounding box center [807, 170] width 37 height 19
click at [810, 169] on button "查 询" at bounding box center [807, 170] width 37 height 19
click at [806, 171] on button "查 询" at bounding box center [807, 170] width 37 height 19
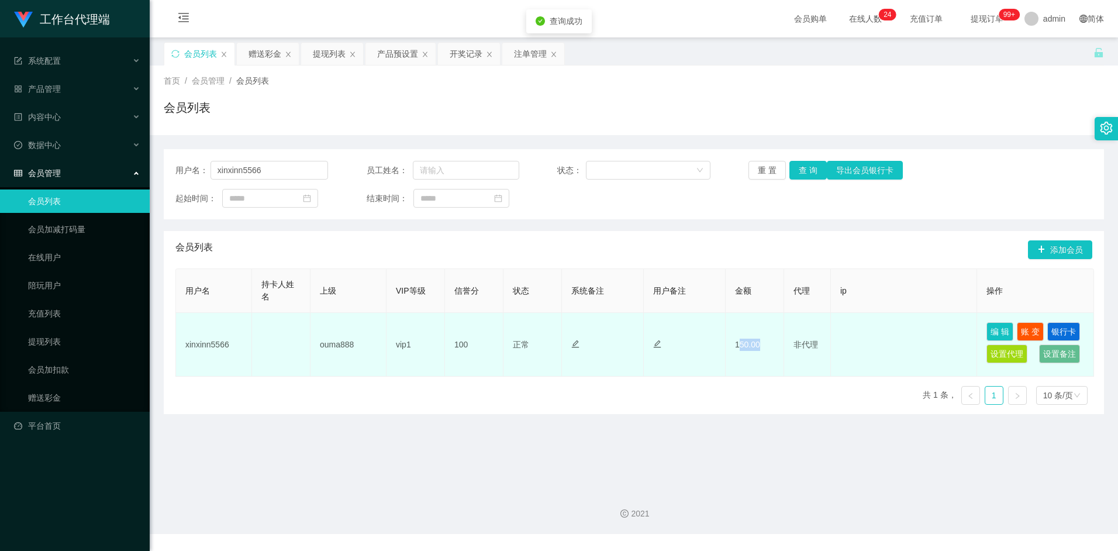
drag, startPoint x: 737, startPoint y: 341, endPoint x: 771, endPoint y: 344, distance: 34.1
click at [771, 344] on td "150.00" at bounding box center [755, 345] width 58 height 64
drag, startPoint x: 771, startPoint y: 344, endPoint x: 744, endPoint y: 342, distance: 27.6
click at [748, 342] on td "150.00" at bounding box center [755, 345] width 58 height 64
drag, startPoint x: 735, startPoint y: 344, endPoint x: 769, endPoint y: 344, distance: 33.9
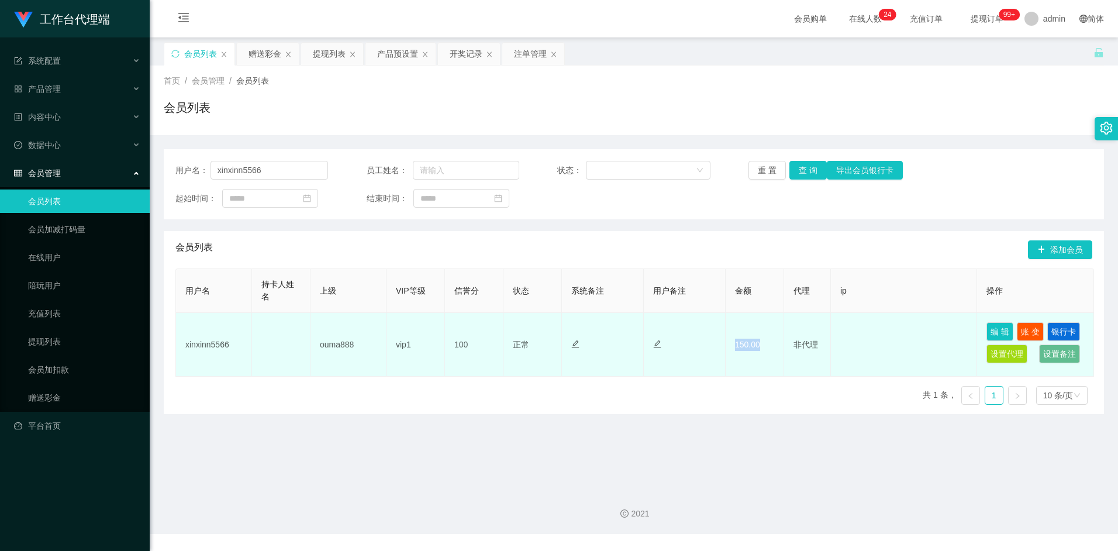
click at [769, 344] on td "150.00" at bounding box center [755, 345] width 58 height 64
drag, startPoint x: 769, startPoint y: 344, endPoint x: 751, endPoint y: 343, distance: 17.6
click at [751, 343] on td "150.00" at bounding box center [755, 345] width 58 height 64
drag, startPoint x: 734, startPoint y: 343, endPoint x: 761, endPoint y: 344, distance: 26.9
click at [761, 344] on td "150.00" at bounding box center [755, 345] width 58 height 64
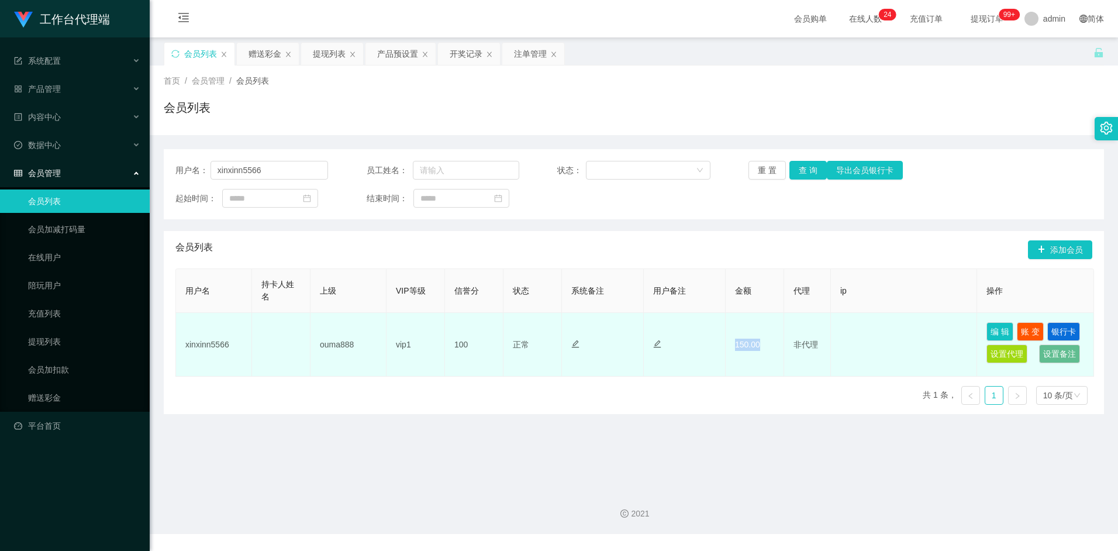
drag, startPoint x: 761, startPoint y: 344, endPoint x: 740, endPoint y: 344, distance: 21.0
click at [740, 344] on td "150.00" at bounding box center [755, 345] width 58 height 64
drag, startPoint x: 738, startPoint y: 344, endPoint x: 759, endPoint y: 343, distance: 20.5
click at [759, 343] on td "150.00" at bounding box center [755, 345] width 58 height 64
drag, startPoint x: 759, startPoint y: 343, endPoint x: 750, endPoint y: 343, distance: 8.8
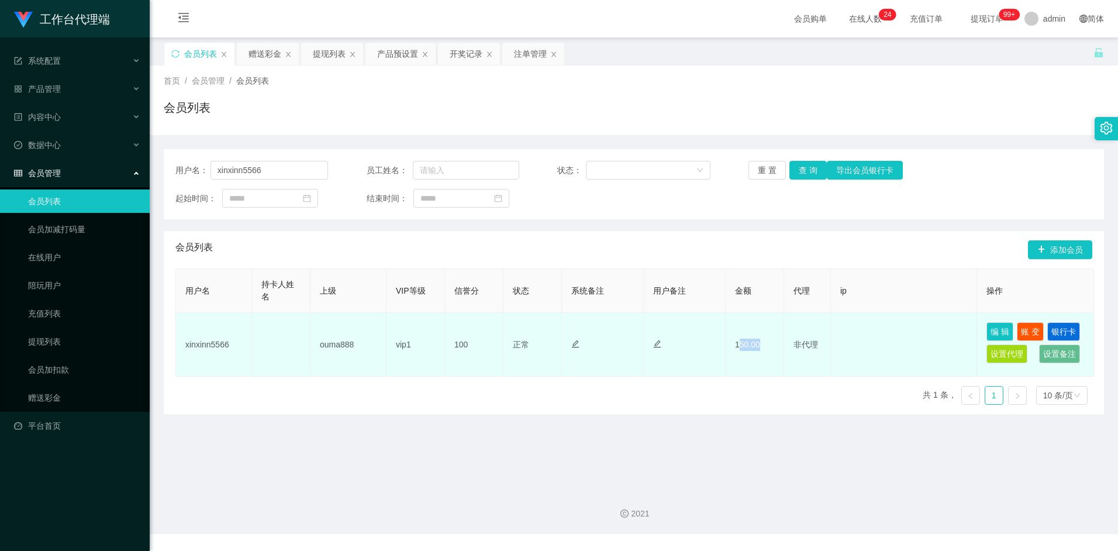
click at [750, 343] on td "150.00" at bounding box center [755, 345] width 58 height 64
drag, startPoint x: 734, startPoint y: 343, endPoint x: 765, endPoint y: 344, distance: 31.0
click at [765, 344] on td "150.00" at bounding box center [755, 345] width 58 height 64
drag, startPoint x: 765, startPoint y: 344, endPoint x: 750, endPoint y: 341, distance: 15.4
click at [750, 341] on td "150.00" at bounding box center [755, 345] width 58 height 64
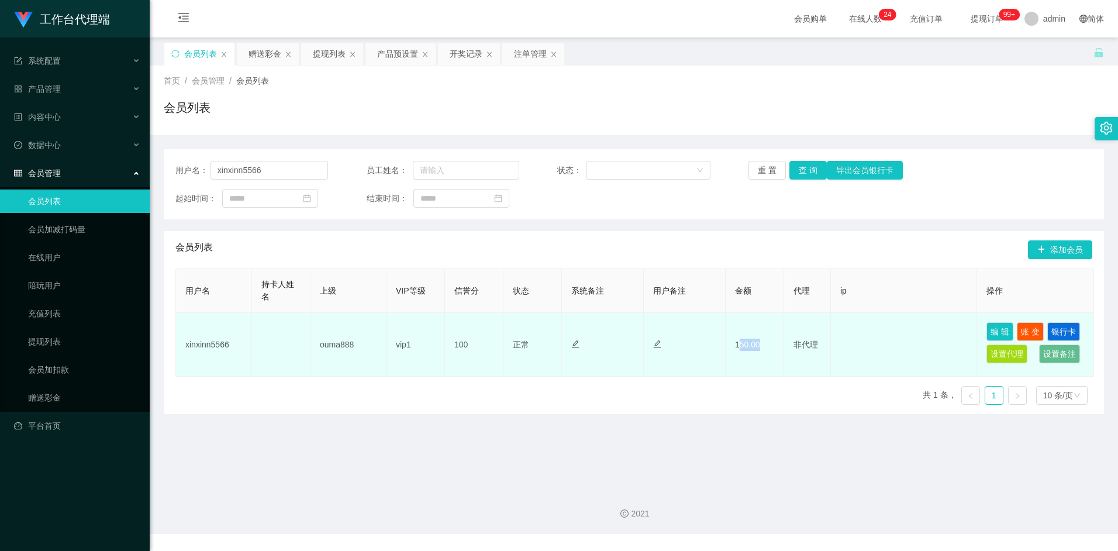
drag, startPoint x: 737, startPoint y: 343, endPoint x: 764, endPoint y: 343, distance: 26.9
click at [764, 343] on td "150.00" at bounding box center [755, 345] width 58 height 64
drag, startPoint x: 764, startPoint y: 343, endPoint x: 748, endPoint y: 343, distance: 16.4
click at [749, 343] on td "150.00" at bounding box center [755, 345] width 58 height 64
drag, startPoint x: 736, startPoint y: 342, endPoint x: 761, endPoint y: 342, distance: 24.6
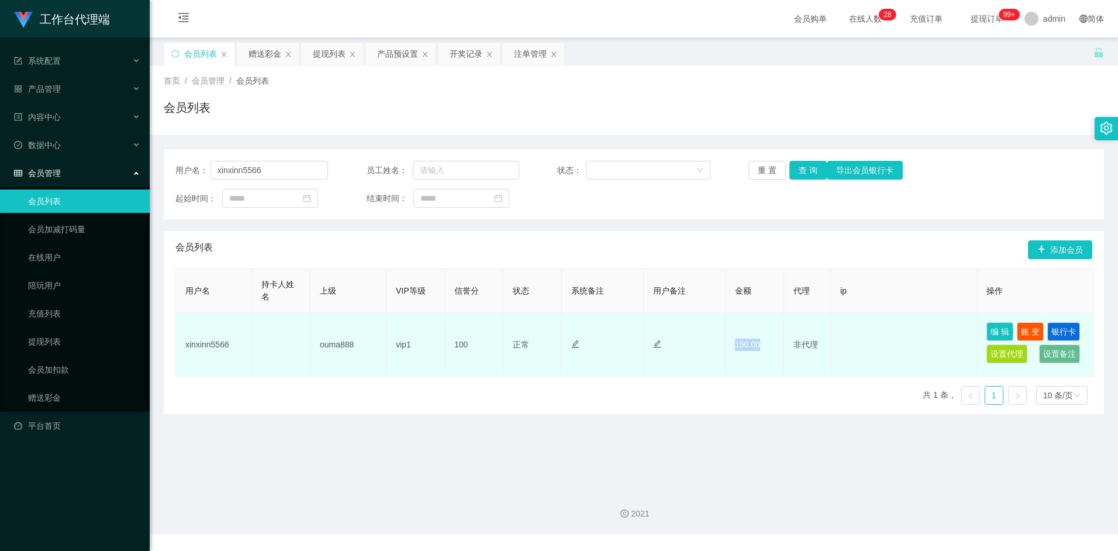
click at [761, 342] on td "150.00" at bounding box center [755, 345] width 58 height 64
drag, startPoint x: 761, startPoint y: 342, endPoint x: 750, endPoint y: 342, distance: 11.1
click at [750, 342] on td "150.00" at bounding box center [755, 345] width 58 height 64
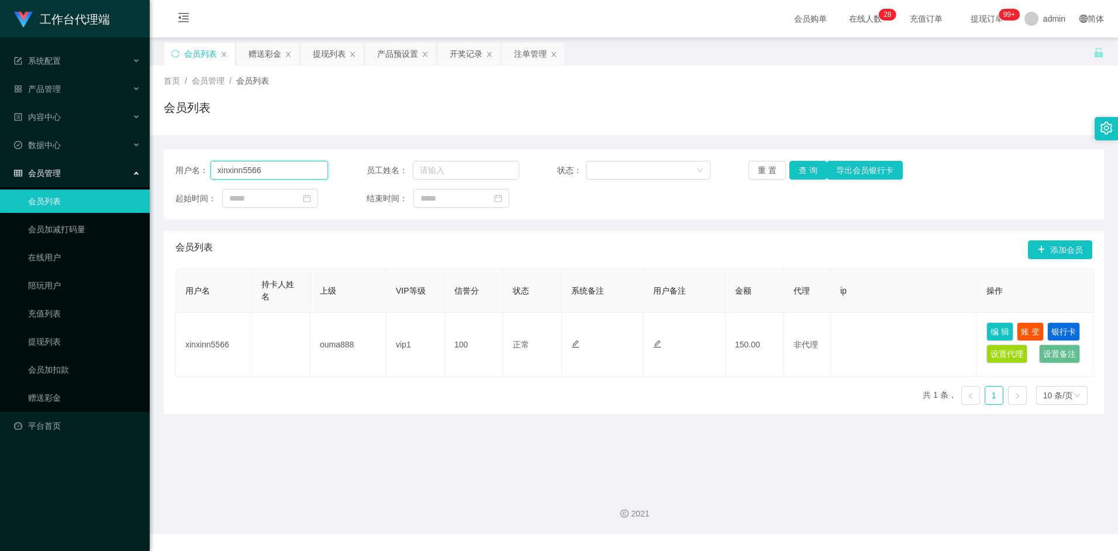
click at [290, 168] on input "xinxinn5566" at bounding box center [269, 170] width 118 height 19
click at [277, 167] on input "xinxinn5566" at bounding box center [269, 170] width 118 height 19
drag, startPoint x: 276, startPoint y: 168, endPoint x: 202, endPoint y: 169, distance: 74.3
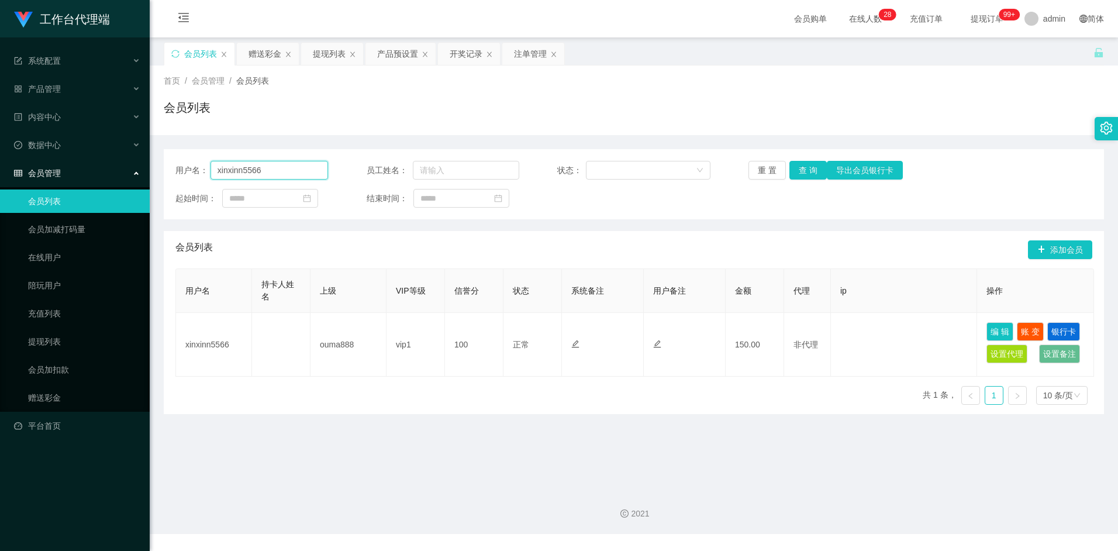
click at [202, 169] on div "用户名： xinxinn5566" at bounding box center [251, 170] width 153 height 19
click at [341, 143] on div "用户名： xinxinn5566 员工姓名： 状态： 重 置 查 询 导出会员银行卡 起始时间： 结束时间： 会员列表 添加会员 用户名 持卡人姓名 上级 V…" at bounding box center [634, 274] width 940 height 279
click at [273, 169] on input "xinxinn5566" at bounding box center [269, 170] width 118 height 19
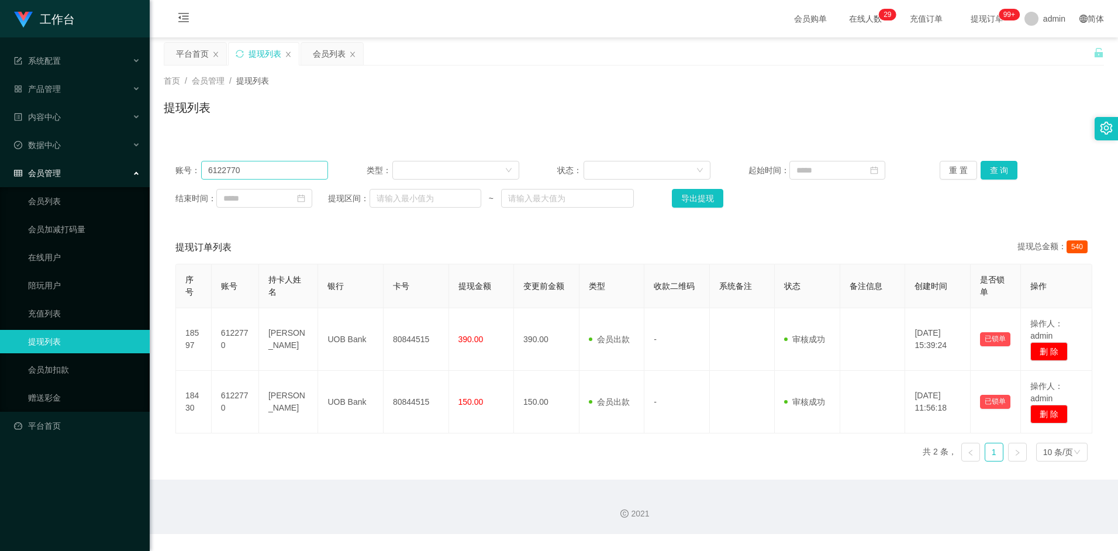
click at [268, 174] on input "6122770" at bounding box center [264, 170] width 127 height 19
drag, startPoint x: 250, startPoint y: 160, endPoint x: 249, endPoint y: 170, distance: 9.4
click at [250, 160] on div "账号： 6122770 类型： 状态： 起始时间： 重 置 查 询 结束时间： 提现区间： ~ 导出提现" at bounding box center [634, 184] width 940 height 70
click at [249, 171] on input "6122770" at bounding box center [264, 170] width 127 height 19
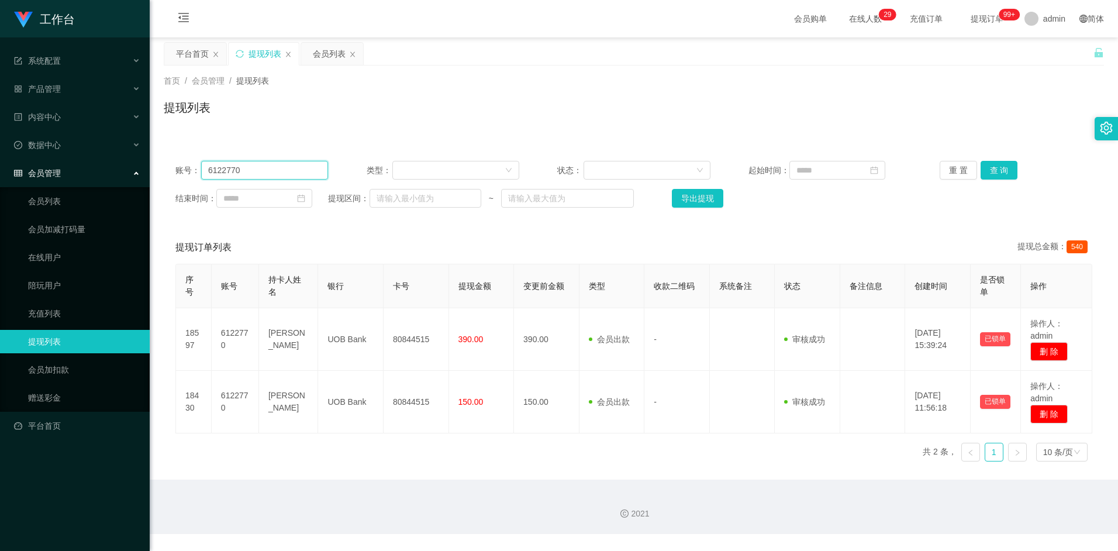
click at [249, 171] on input "6122770" at bounding box center [264, 170] width 127 height 19
type input "6122770"
click at [329, 57] on div "会员列表" at bounding box center [329, 54] width 33 height 22
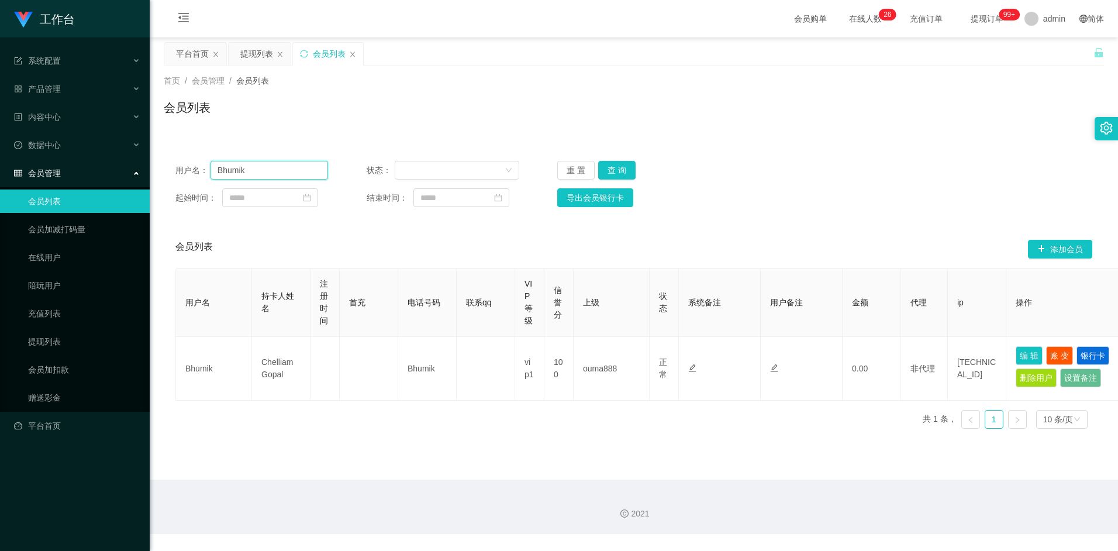
click at [279, 170] on input "Bhumik" at bounding box center [269, 170] width 118 height 19
paste input "6122770"
drag, startPoint x: 294, startPoint y: 171, endPoint x: 179, endPoint y: 178, distance: 115.4
click at [179, 178] on div "用户名： Bhumik6122770" at bounding box center [251, 170] width 153 height 19
paste input "text"
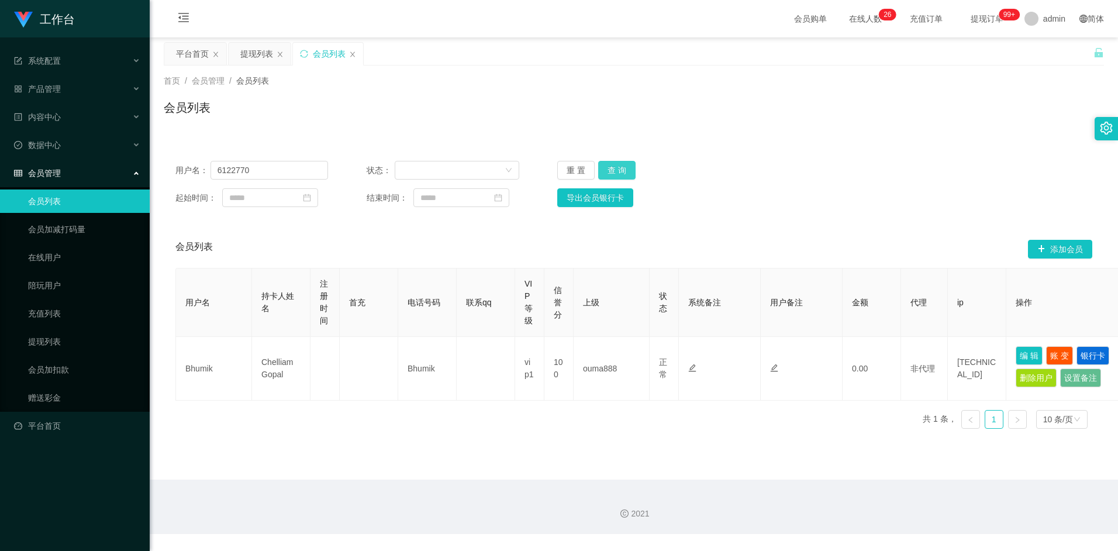
click at [619, 163] on button "查 询" at bounding box center [616, 170] width 37 height 19
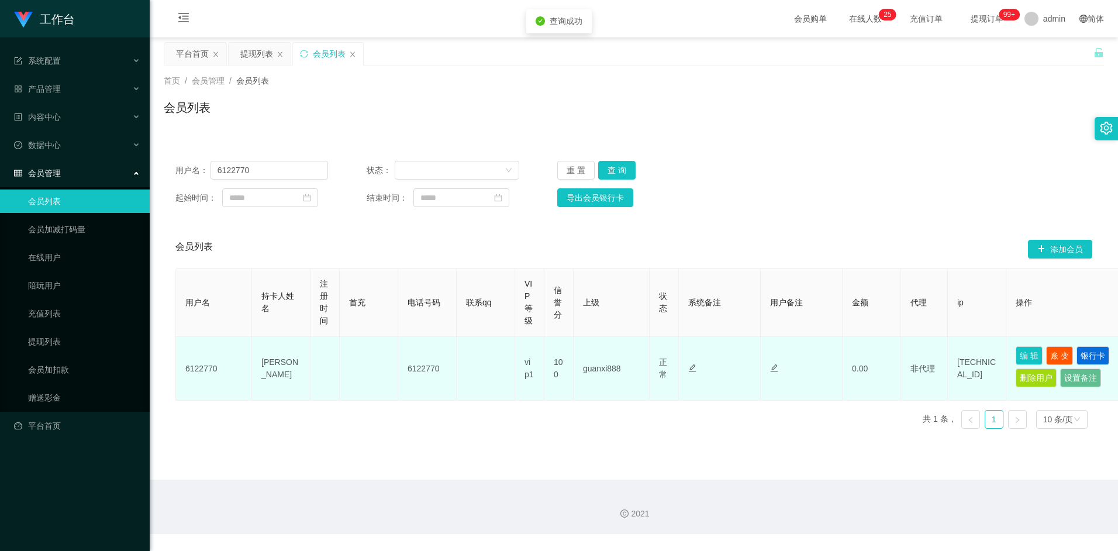
click at [852, 370] on td "0.00" at bounding box center [872, 369] width 58 height 64
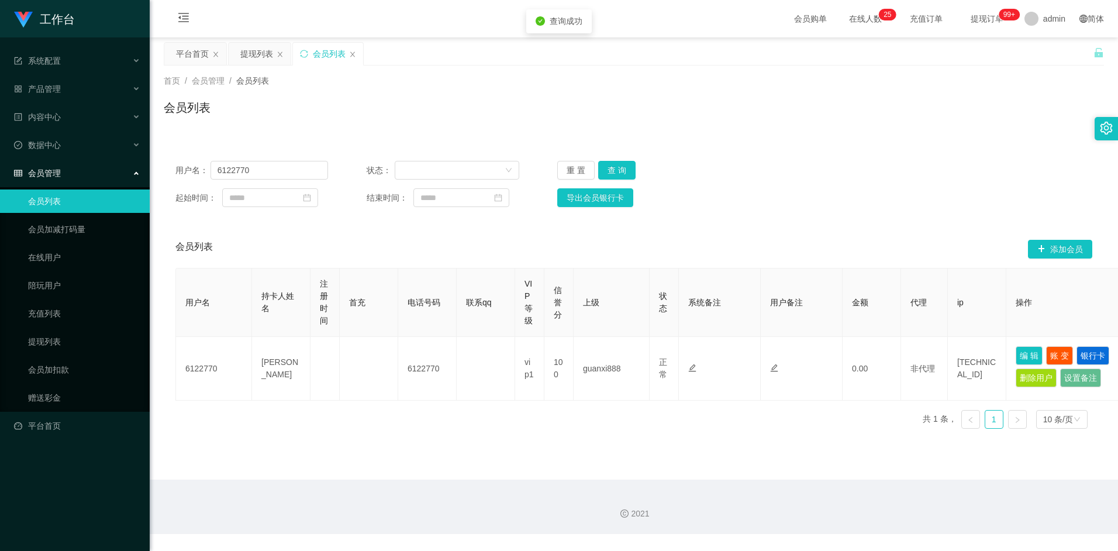
click at [839, 437] on div "用户名 持卡人姓名 注册时间 首充 电话号码 联系qq VIP等级 信誉分 上级 状态 系统备注 用户备注 金额 代理 ip 操作 6122770 TANG …" at bounding box center [633, 353] width 917 height 170
drag, startPoint x: 271, startPoint y: 170, endPoint x: 141, endPoint y: 165, distance: 129.3
click at [141, 165] on section "工作台 系统配置 产品管理 内容中心 数据中心 会员管理 会员列表 会员加减打码量 在线用户 陪玩用户 充值列表 提现列表 会员加扣款 赠送彩金 平台首页 保…" at bounding box center [559, 267] width 1118 height 534
click at [260, 165] on input "6122770" at bounding box center [269, 170] width 118 height 19
paste input "xinxinn5566"
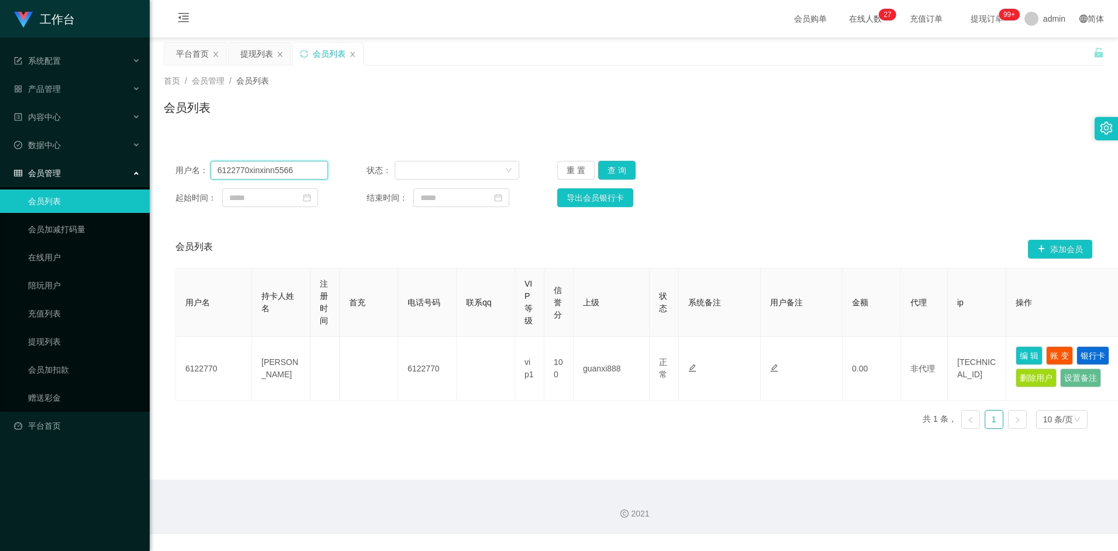
drag, startPoint x: 298, startPoint y: 169, endPoint x: 212, endPoint y: 171, distance: 86.5
click at [212, 171] on input "6122770xinxinn5566" at bounding box center [269, 170] width 118 height 19
paste input "text"
type input "xinxinn5566"
click at [618, 172] on button "查 询" at bounding box center [616, 170] width 37 height 19
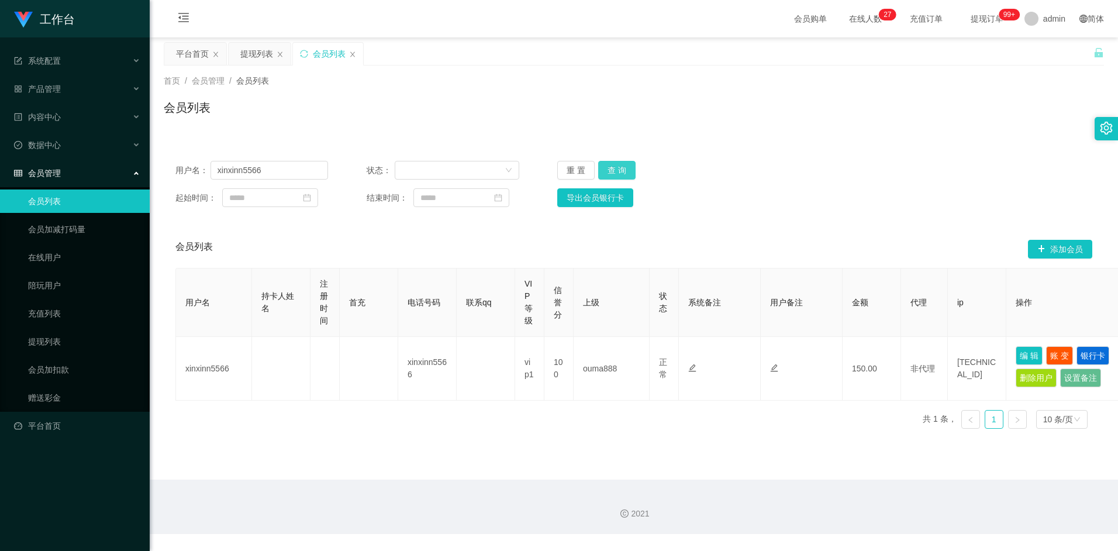
click at [622, 163] on button "查 询" at bounding box center [616, 170] width 37 height 19
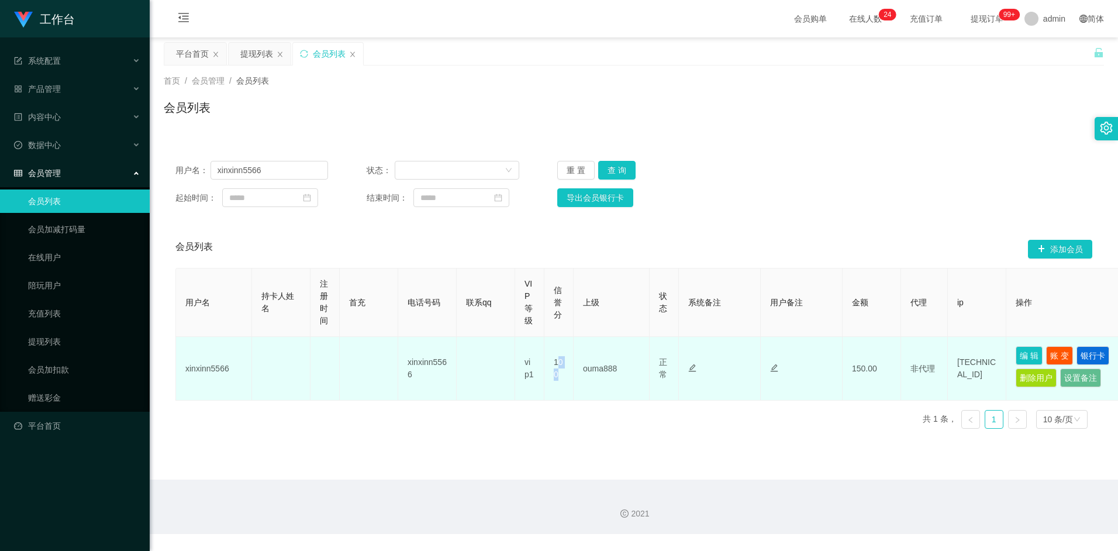
drag, startPoint x: 556, startPoint y: 362, endPoint x: 560, endPoint y: 370, distance: 8.9
click at [560, 370] on td "100" at bounding box center [558, 369] width 29 height 64
drag, startPoint x: 560, startPoint y: 370, endPoint x: 555, endPoint y: 364, distance: 7.1
click at [556, 364] on td "100" at bounding box center [558, 369] width 29 height 64
drag, startPoint x: 554, startPoint y: 362, endPoint x: 557, endPoint y: 378, distance: 16.5
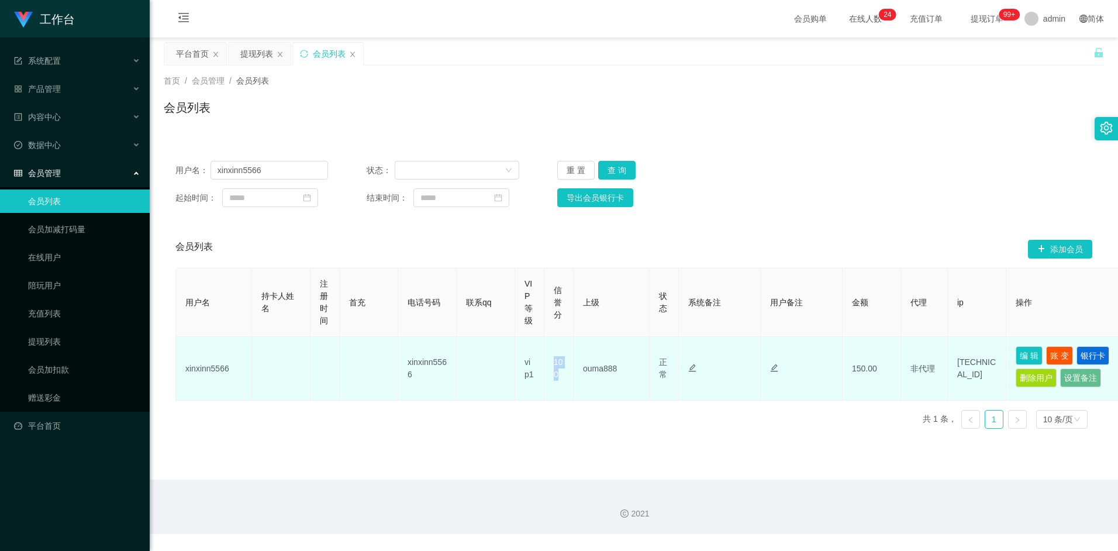
click at [557, 378] on td "100" at bounding box center [558, 369] width 29 height 64
drag, startPoint x: 557, startPoint y: 378, endPoint x: 557, endPoint y: 366, distance: 12.3
click at [557, 366] on td "100" at bounding box center [558, 369] width 29 height 64
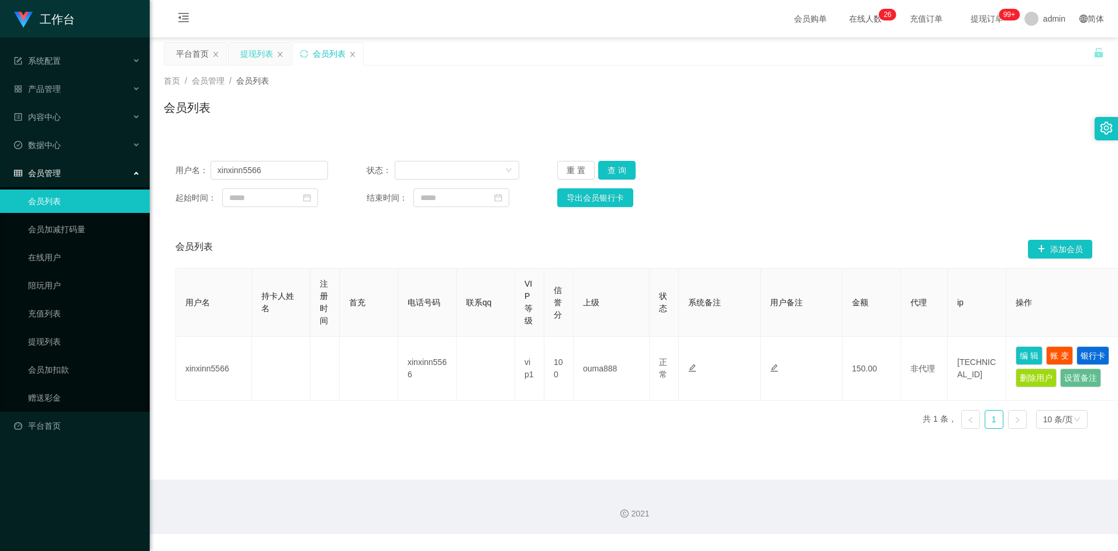
click at [253, 54] on div "提现列表" at bounding box center [256, 54] width 33 height 22
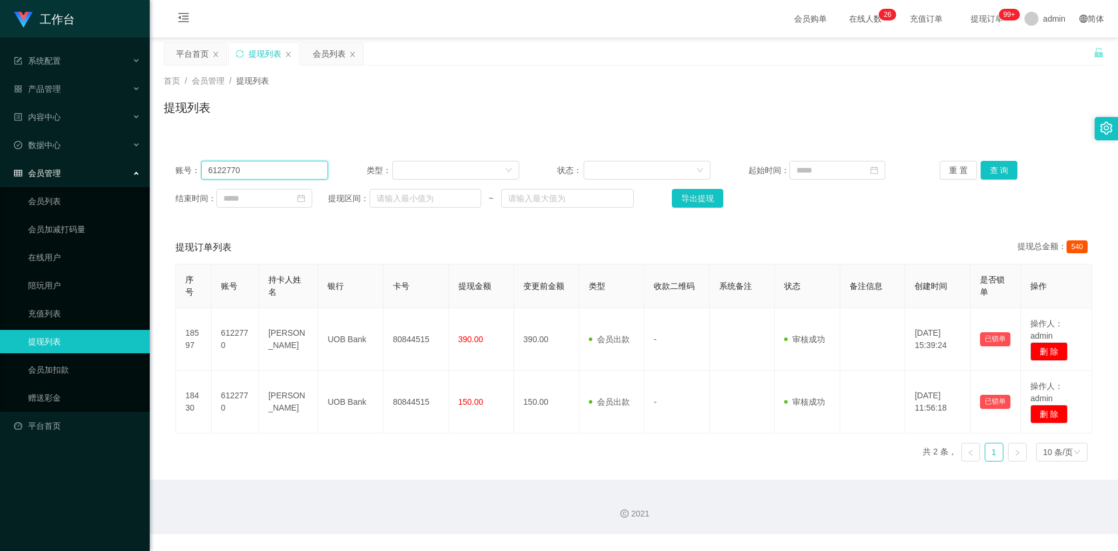
click at [268, 172] on input "6122770" at bounding box center [264, 170] width 127 height 19
click at [335, 46] on div "会员列表" at bounding box center [329, 54] width 33 height 22
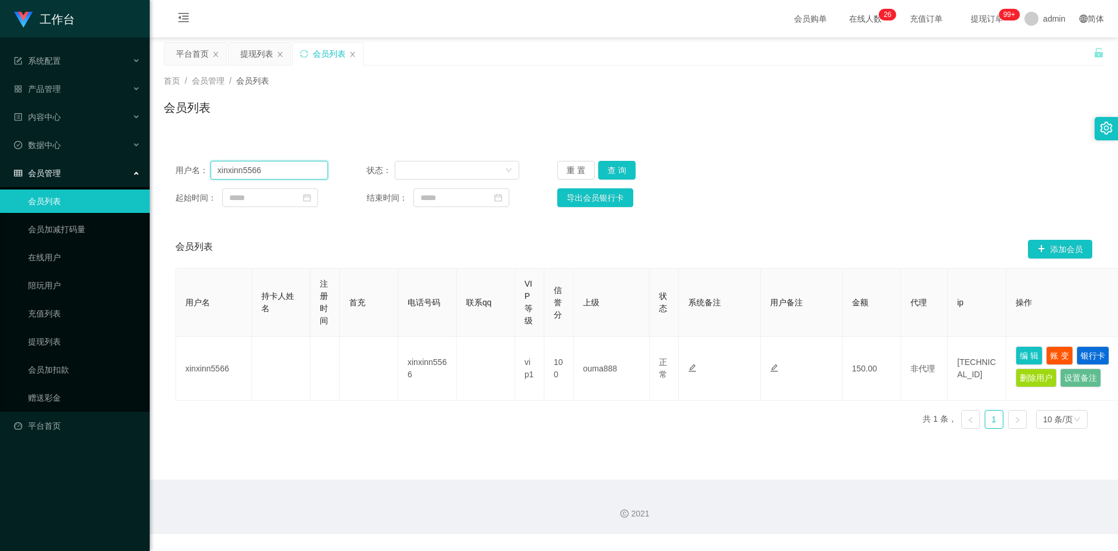
click at [279, 173] on input "xinxinn5566" at bounding box center [269, 170] width 118 height 19
paste input "6122770"
type input "xinxinn5566"
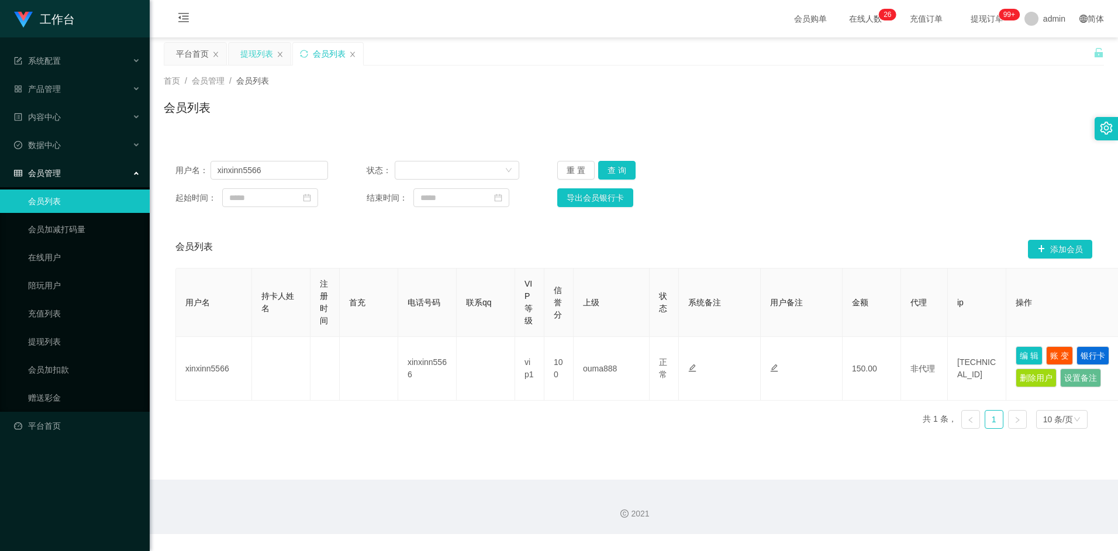
click at [260, 43] on div "提现列表" at bounding box center [256, 54] width 33 height 22
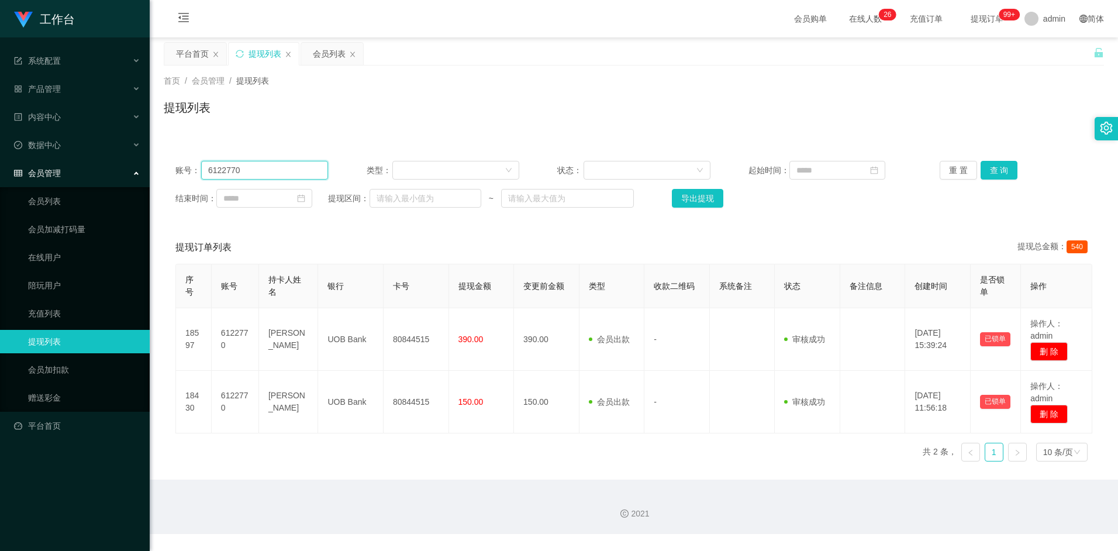
click at [271, 165] on input "6122770" at bounding box center [264, 170] width 127 height 19
paste input "xinxinn5566"
type input "xinxinn5566"
click at [992, 171] on button "查 询" at bounding box center [998, 170] width 37 height 19
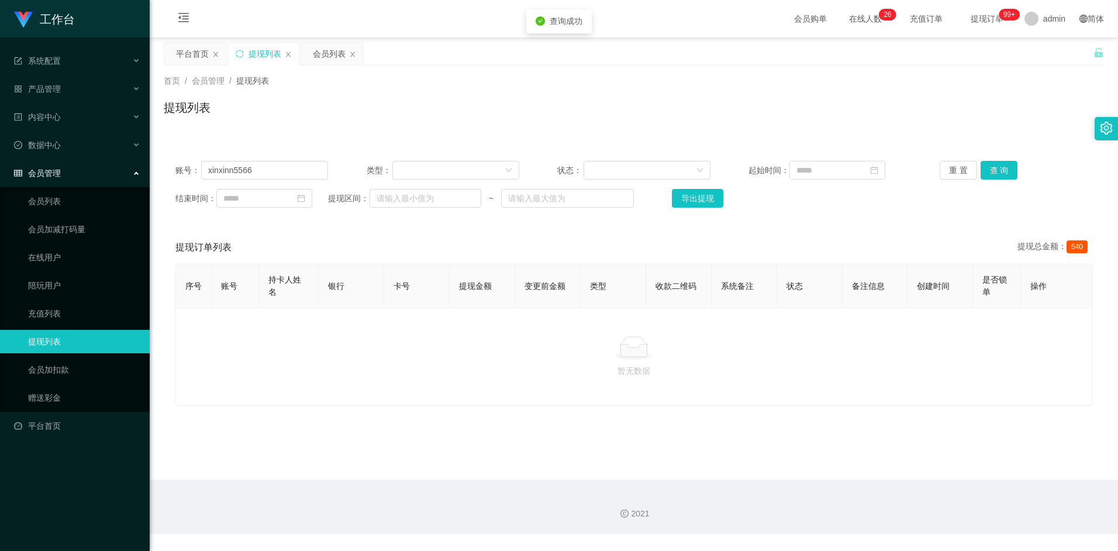
click at [609, 375] on p "暂无数据" at bounding box center [633, 370] width 897 height 13
click at [997, 175] on button "查 询" at bounding box center [998, 170] width 37 height 19
click at [992, 165] on button "查 询" at bounding box center [998, 170] width 37 height 19
click at [1003, 173] on button "查 询" at bounding box center [998, 170] width 37 height 19
click at [994, 172] on button "查 询" at bounding box center [998, 170] width 37 height 19
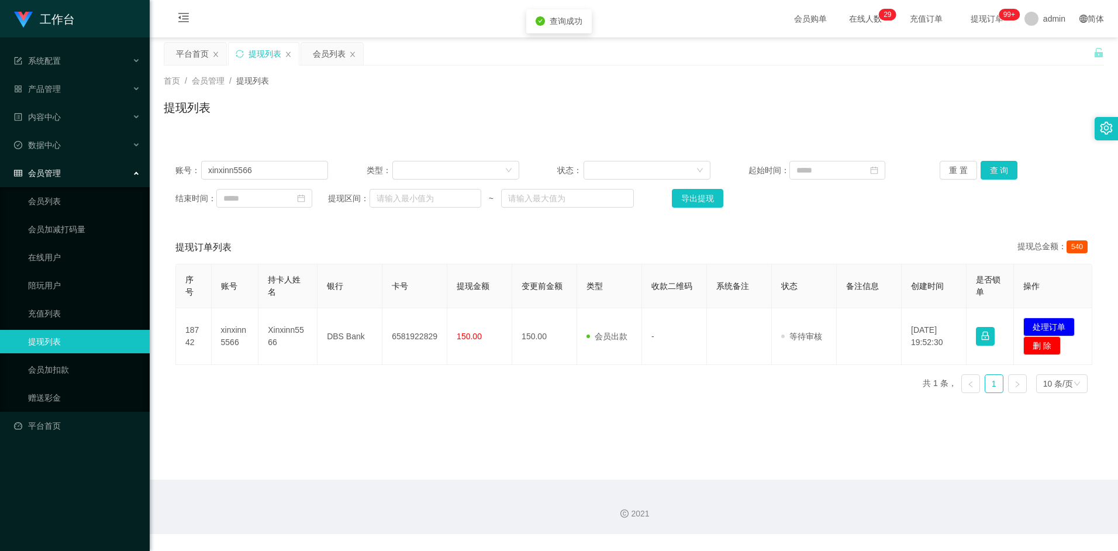
click at [678, 394] on div "序号 账号 持卡人姓名 银行 卡号 提现金额 变更前金额 类型 收款二维码 系统备注 状态 备注信息 创建时间 是否锁单 操作 18742 xinxinn55…" at bounding box center [633, 333] width 917 height 139
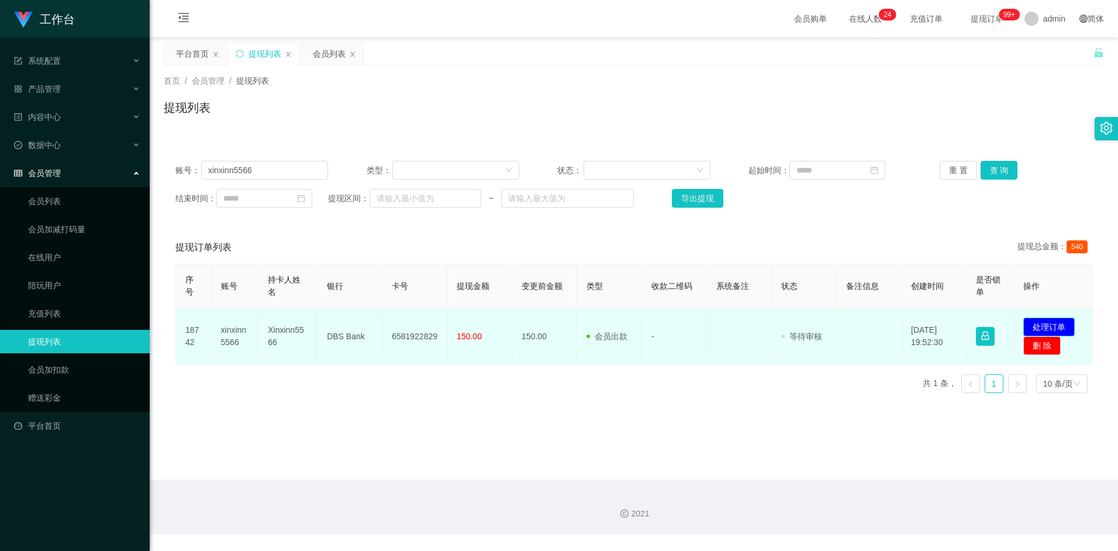
click at [1037, 320] on button "处理订单" at bounding box center [1048, 326] width 51 height 19
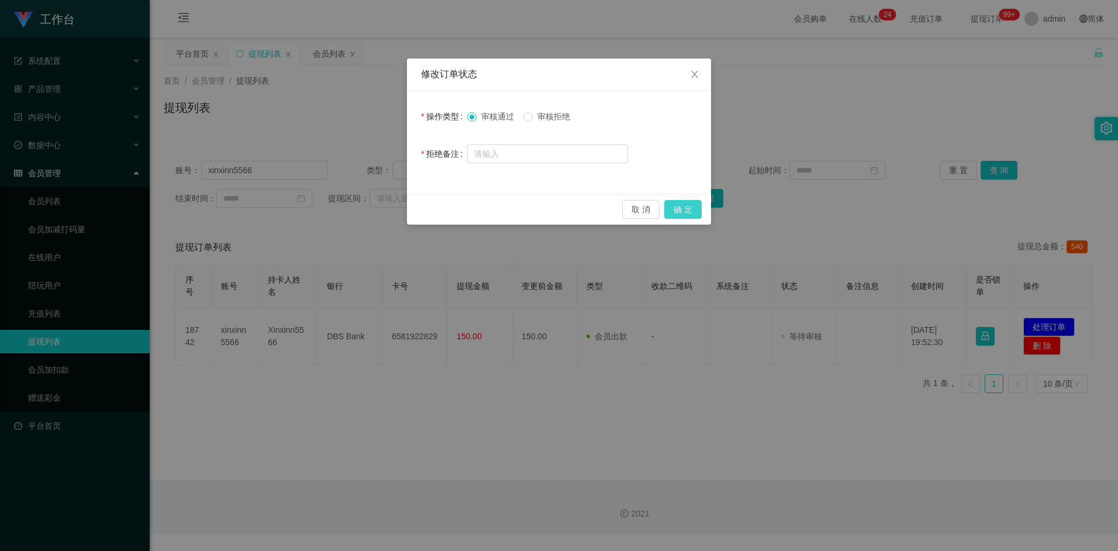
click at [675, 205] on button "确 定" at bounding box center [682, 209] width 37 height 19
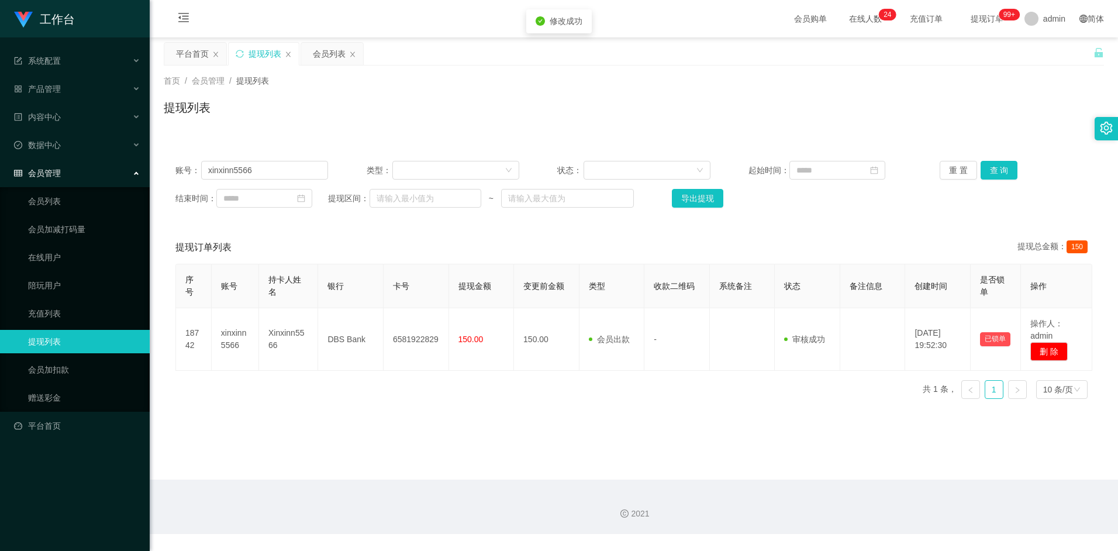
click at [436, 391] on div "序号 账号 持卡人姓名 银行 卡号 提现金额 变更前金额 类型 收款二维码 系统备注 状态 备注信息 创建时间 是否锁单 操作 18742 xinxinn55…" at bounding box center [633, 336] width 917 height 144
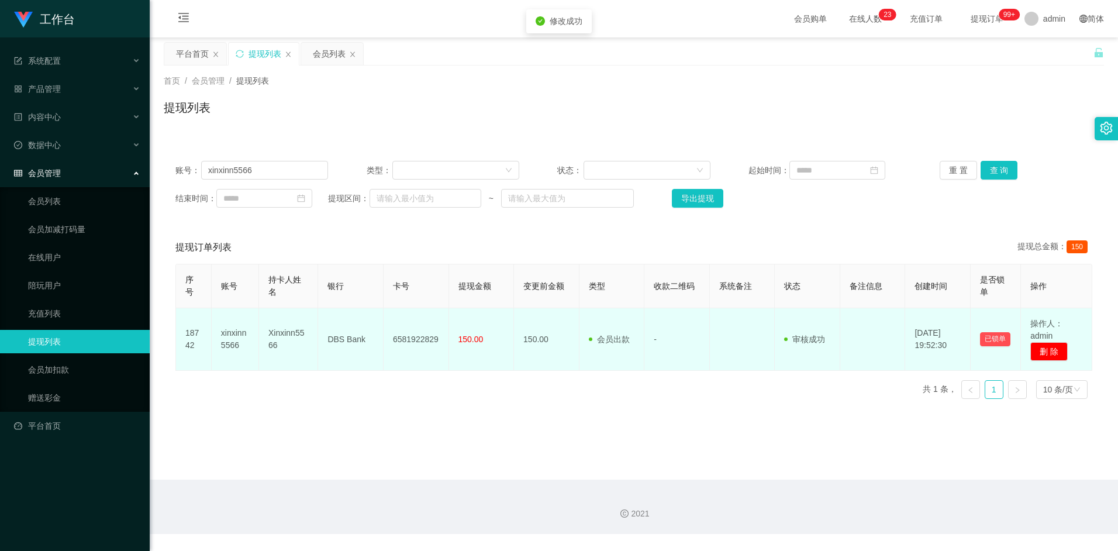
click at [401, 337] on td "6581922829" at bounding box center [416, 339] width 65 height 63
copy td "6581922829"
click at [419, 341] on td "6581922829" at bounding box center [416, 339] width 65 height 63
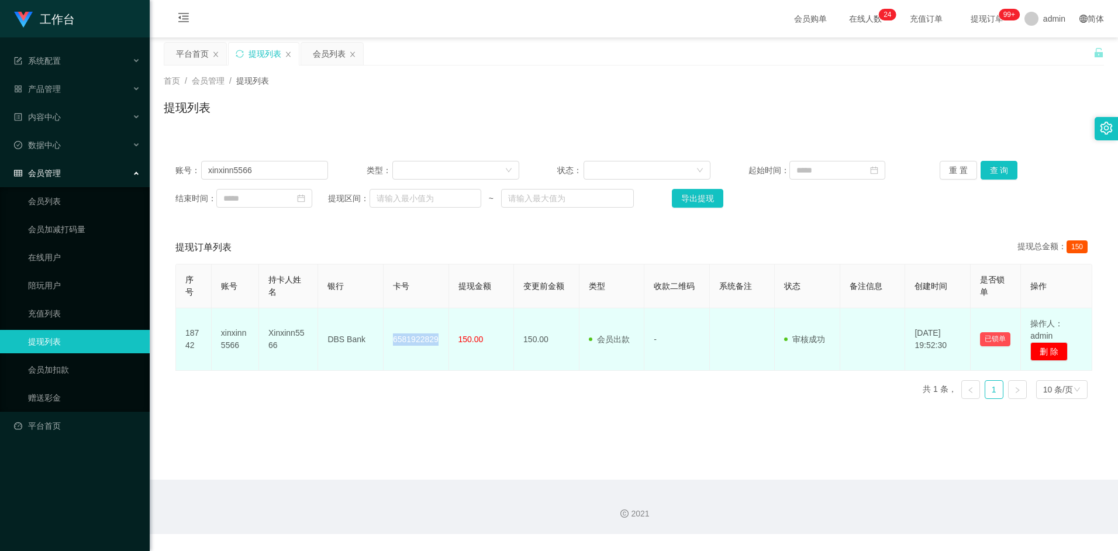
click at [419, 341] on td "6581922829" at bounding box center [416, 339] width 65 height 63
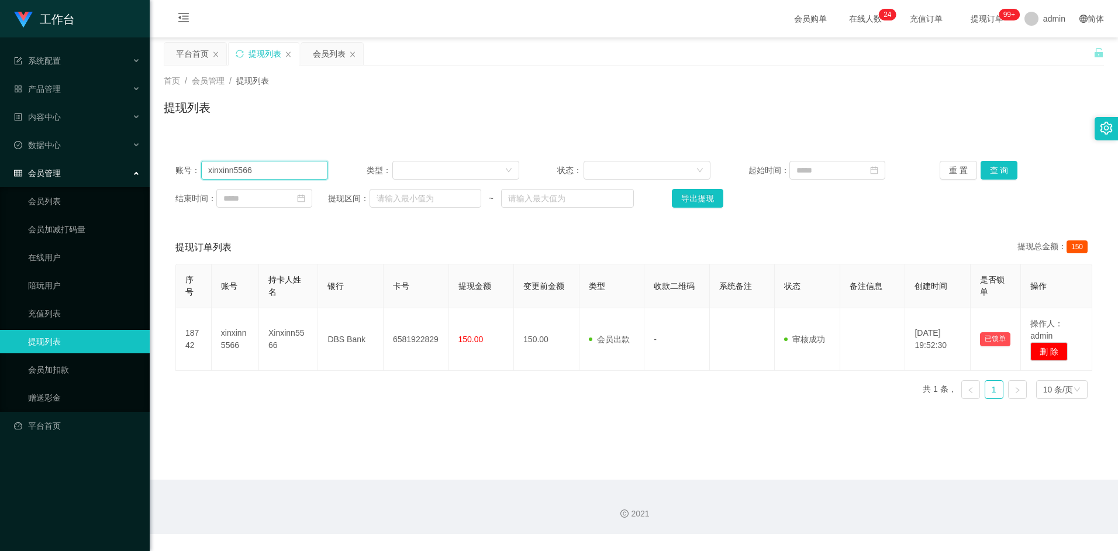
click at [246, 170] on input "xinxinn5566" at bounding box center [264, 170] width 127 height 19
